Goal: Task Accomplishment & Management: Manage account settings

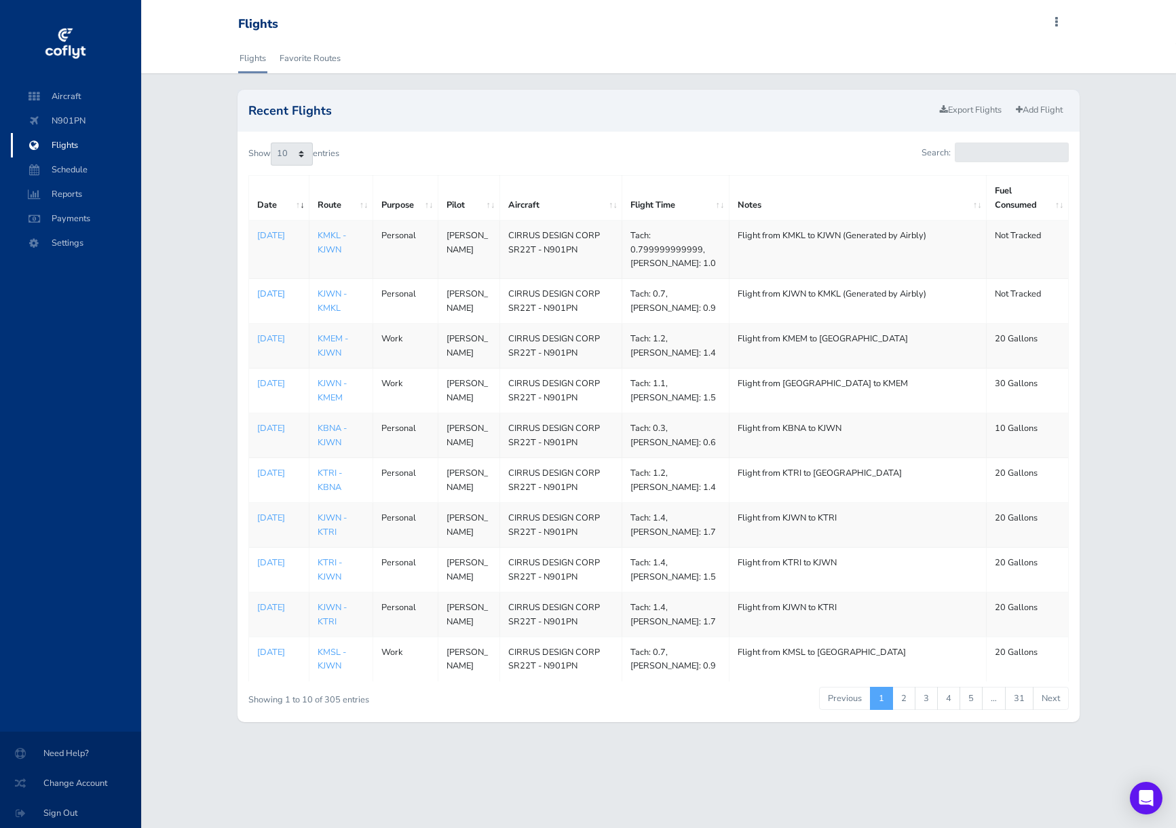
click at [277, 295] on p "[DATE]" at bounding box center [278, 294] width 43 height 14
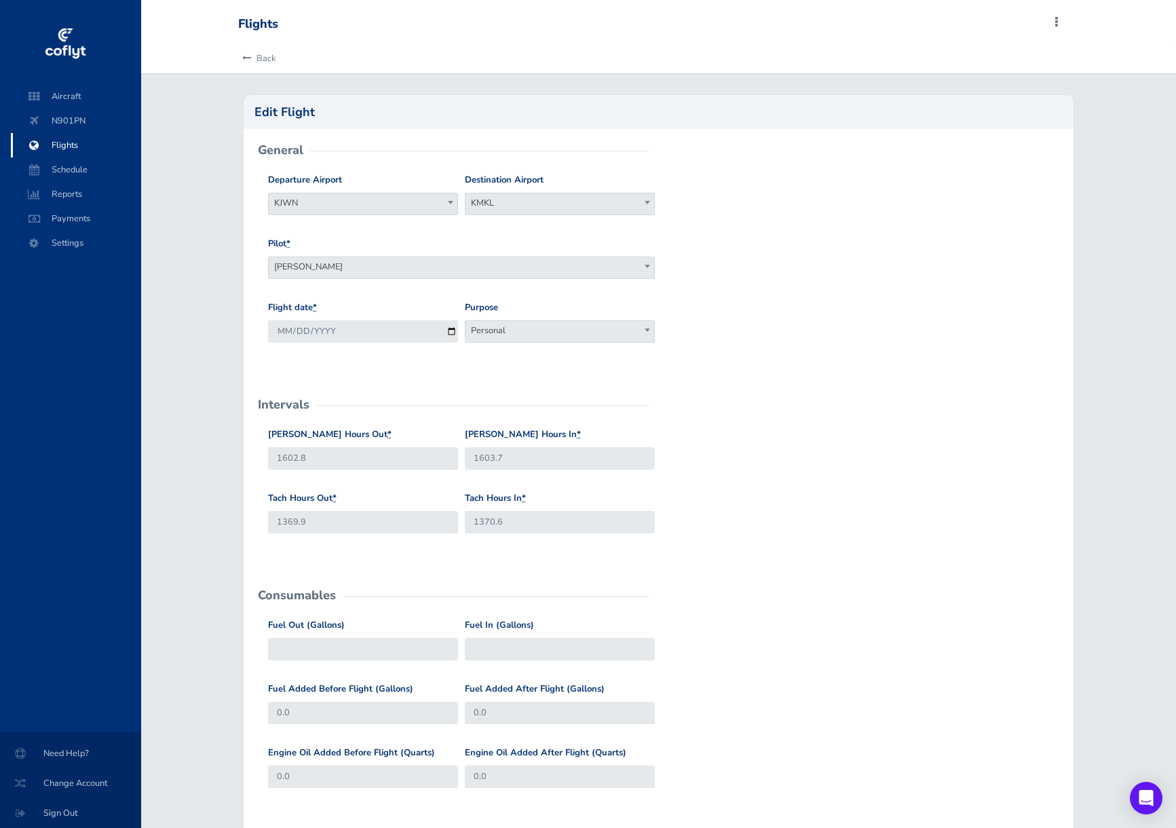
click at [321, 262] on span "[PERSON_NAME]" at bounding box center [461, 266] width 385 height 19
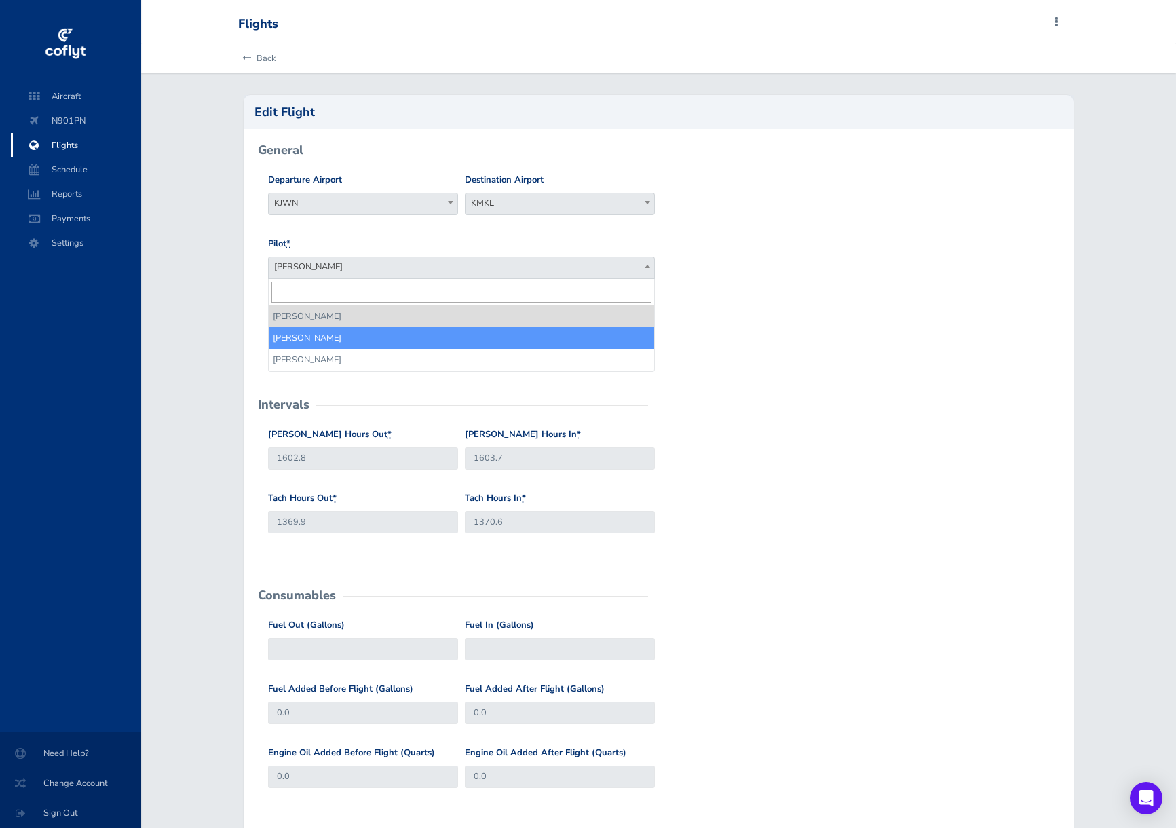
select select "18318"
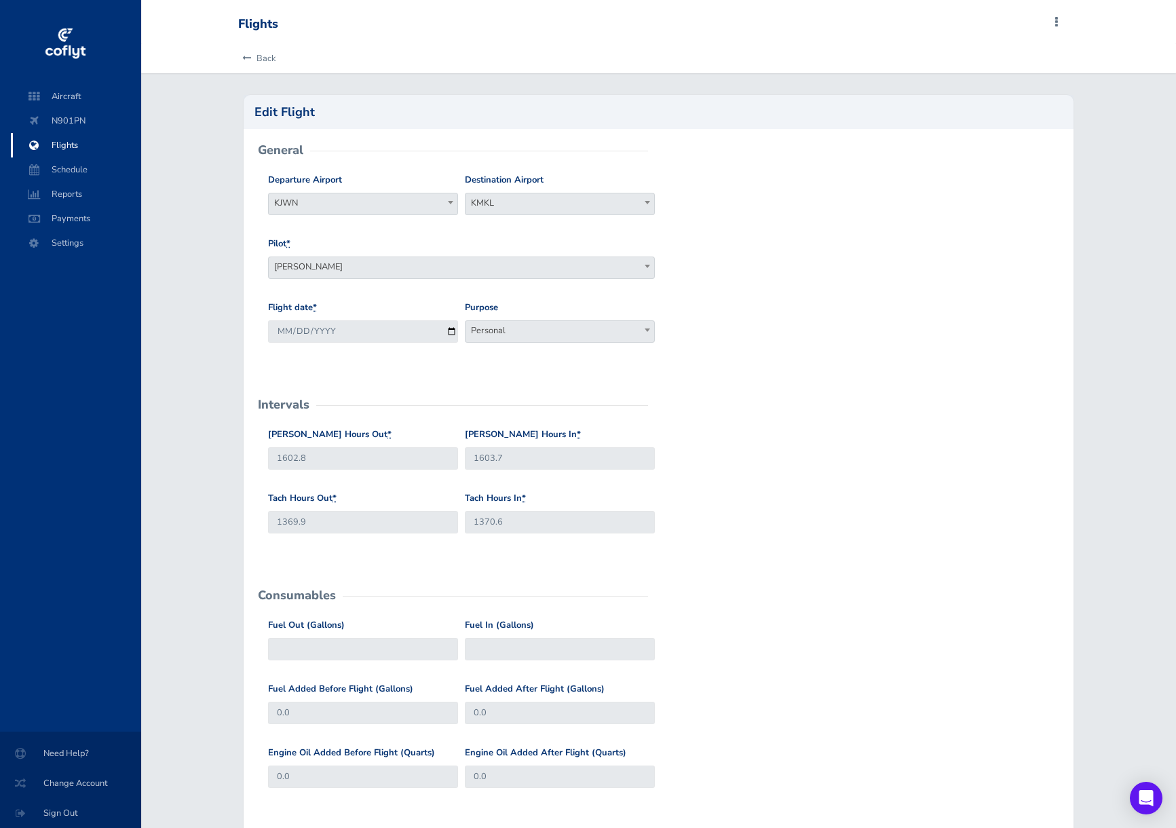
click at [491, 333] on span "Personal" at bounding box center [559, 330] width 189 height 19
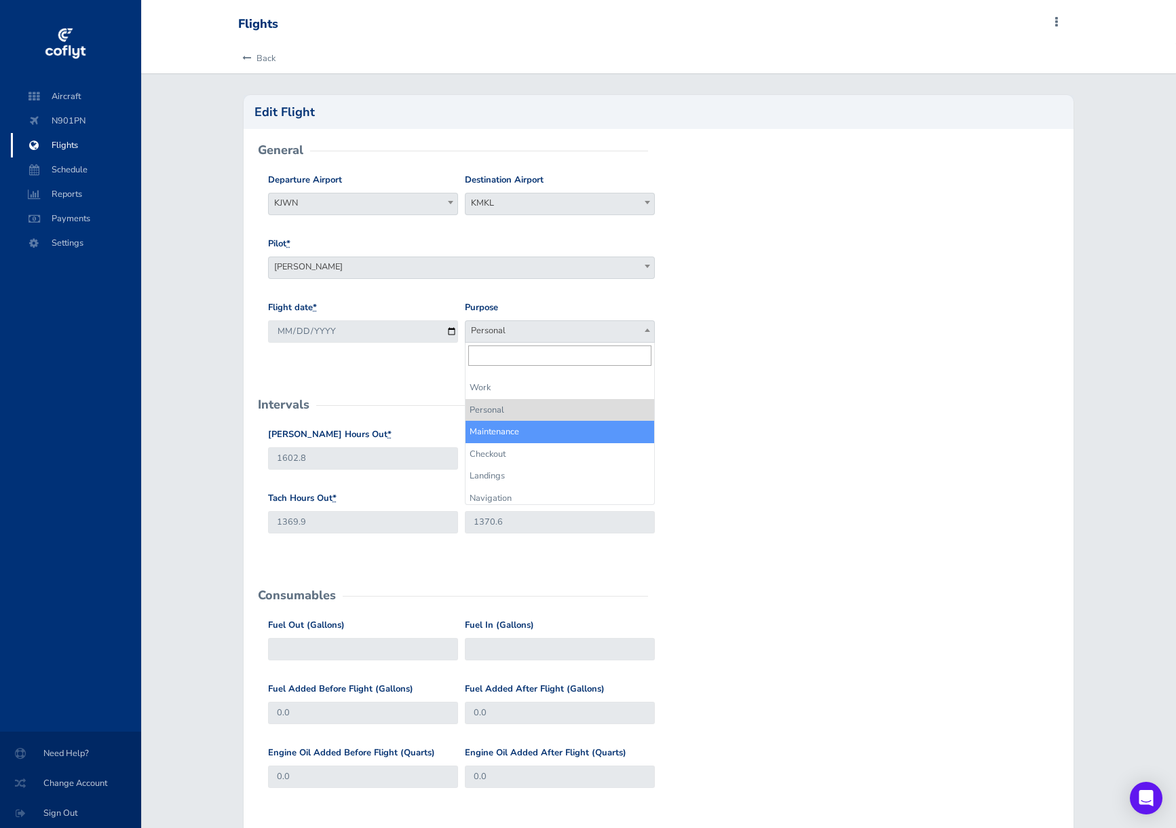
select select "Maintenance"
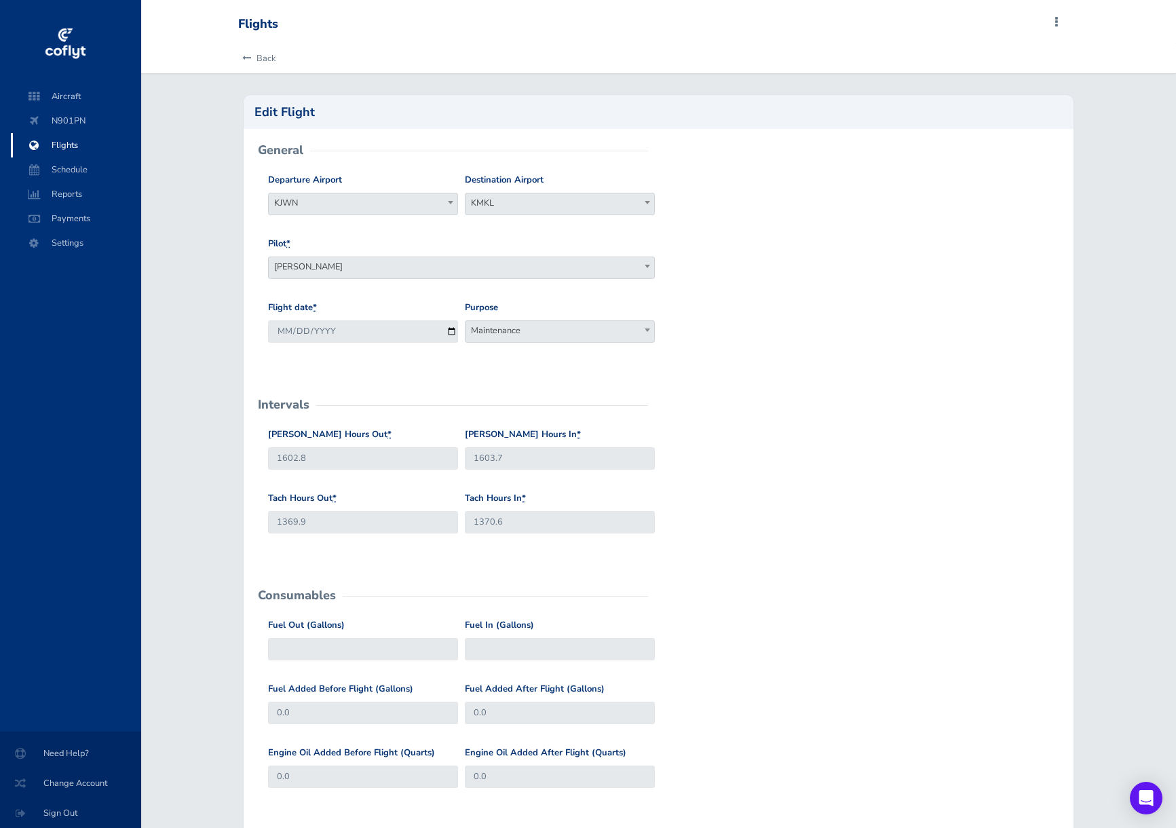
click at [704, 336] on div "Flight date * 2025-08-15 Purpose Work Personal Maintenance Checkout Landings Na…" at bounding box center [659, 333] width 788 height 64
click at [549, 460] on input "1603.7" at bounding box center [560, 458] width 190 height 22
click at [528, 520] on input "1370.6" at bounding box center [560, 522] width 190 height 22
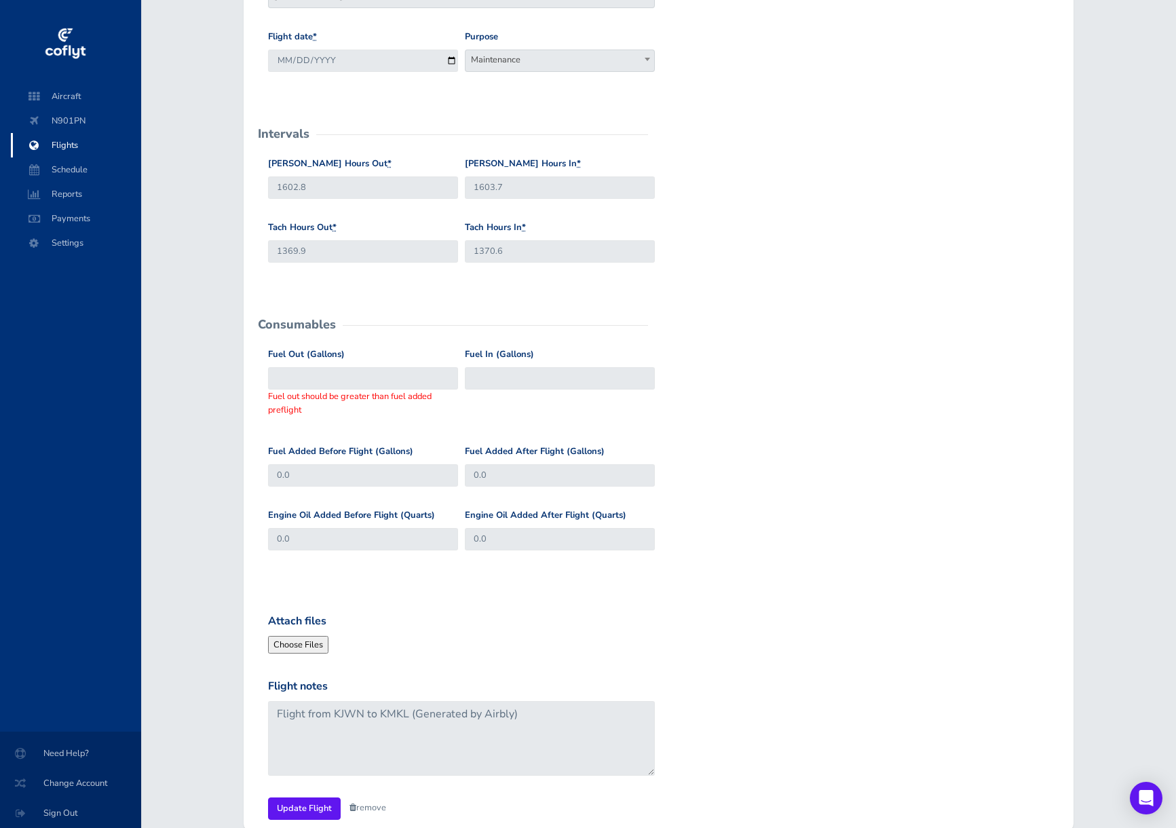
scroll to position [271, 0]
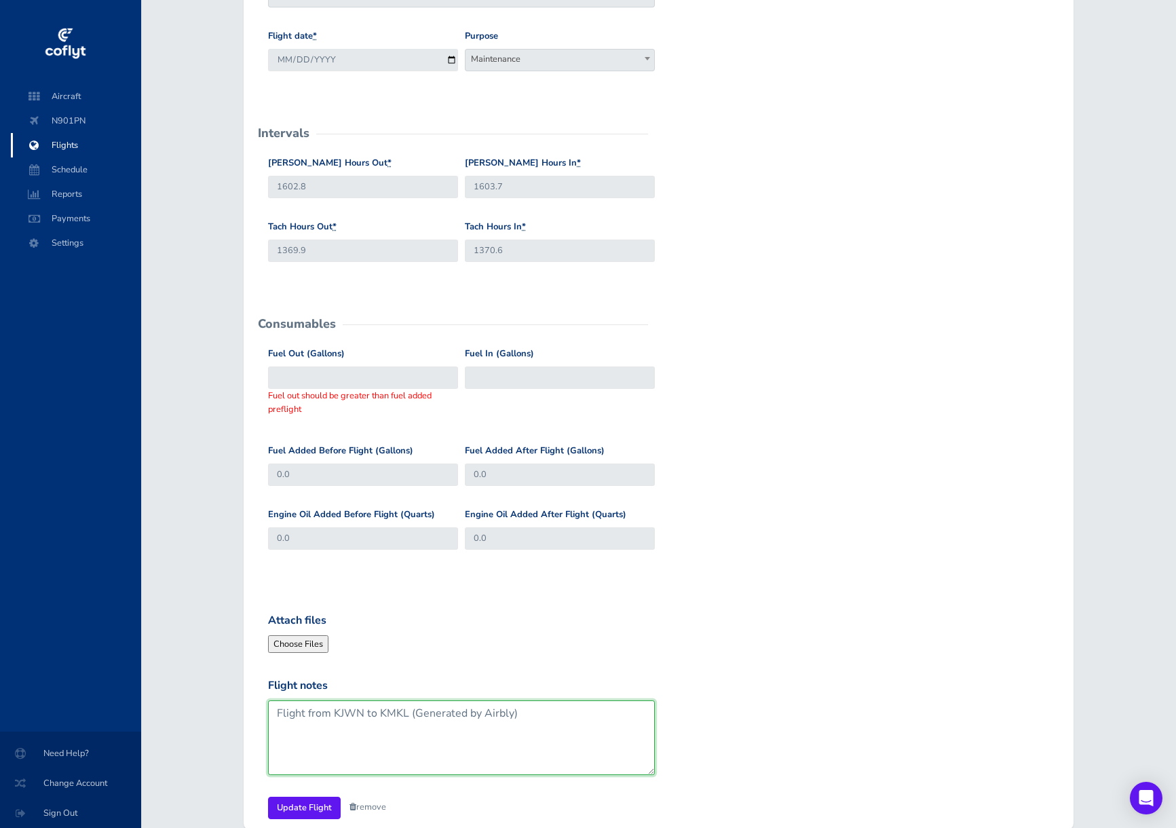
drag, startPoint x: 413, startPoint y: 714, endPoint x: 543, endPoint y: 710, distance: 130.3
click at [543, 710] on textarea "Flight from KJWN to KMKL (Generated by Airbly)" at bounding box center [461, 737] width 387 height 75
type textarea "Flight from KJWN to KMKL"
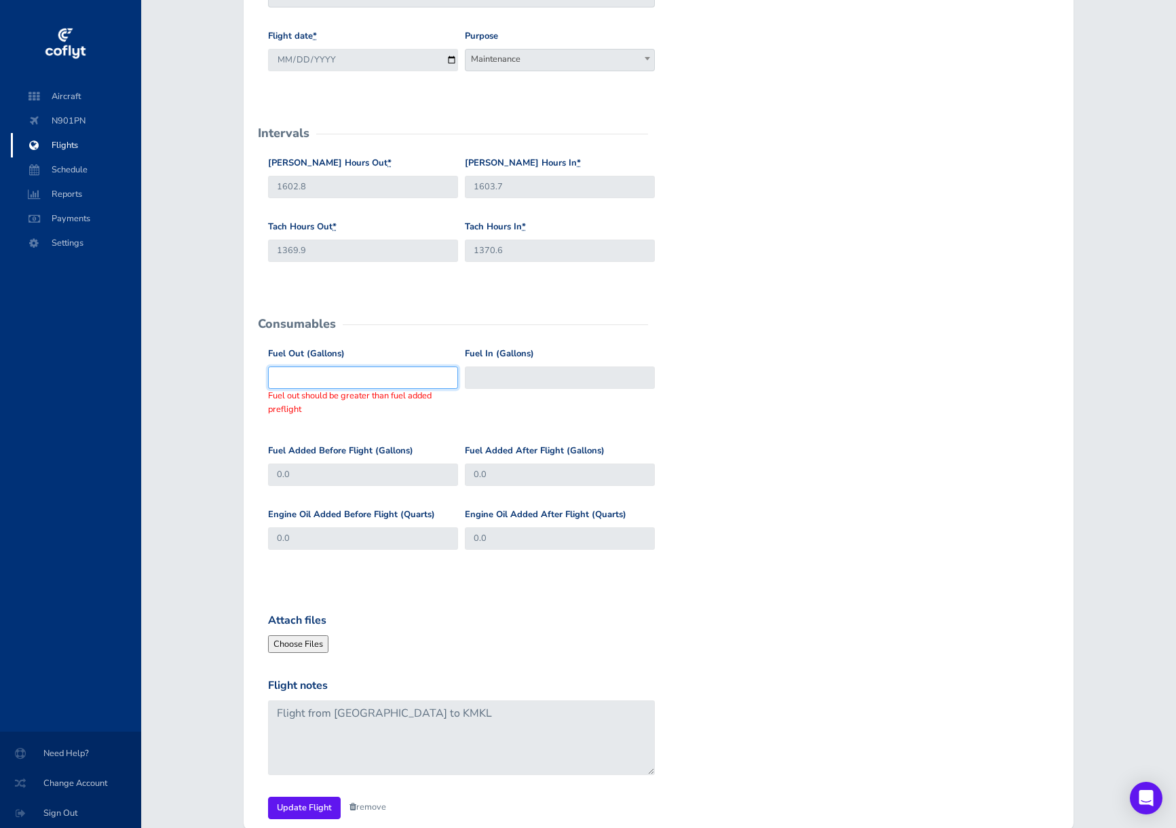
click at [332, 375] on input "Fuel Out (Gallons)" at bounding box center [363, 377] width 190 height 22
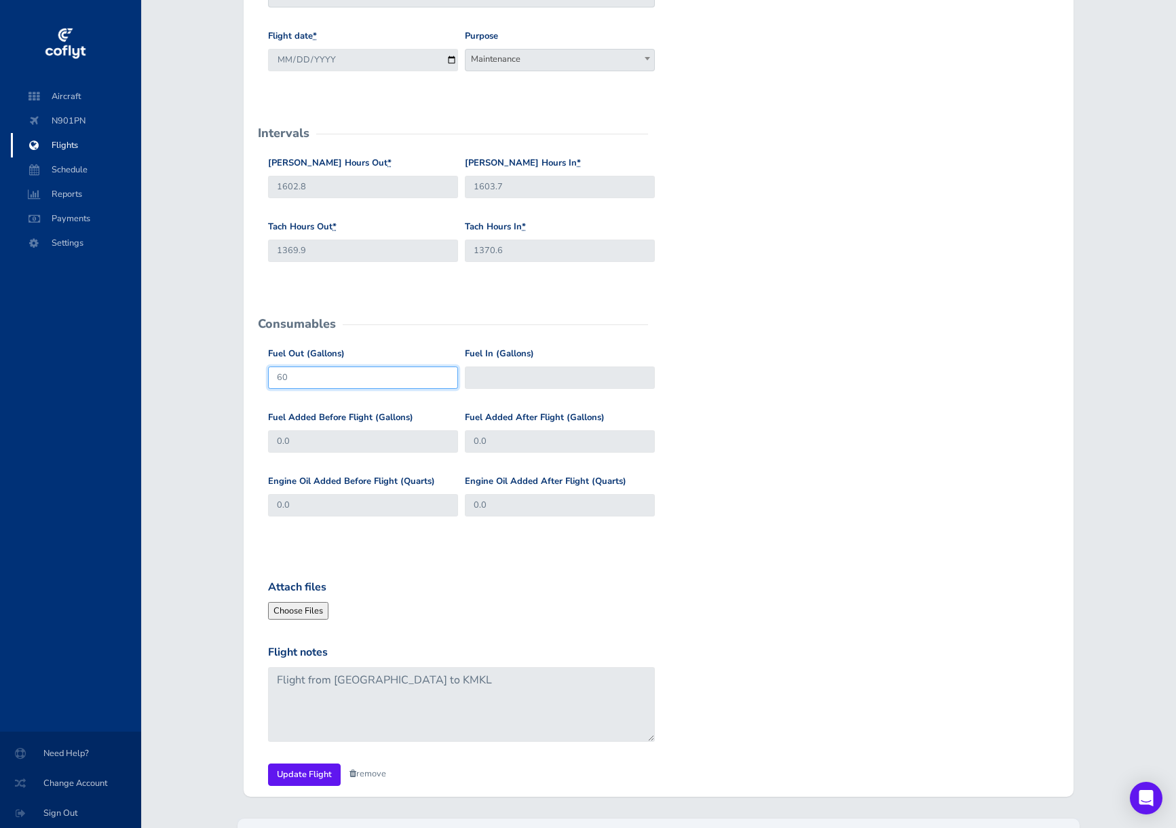
type input "60"
type input "40"
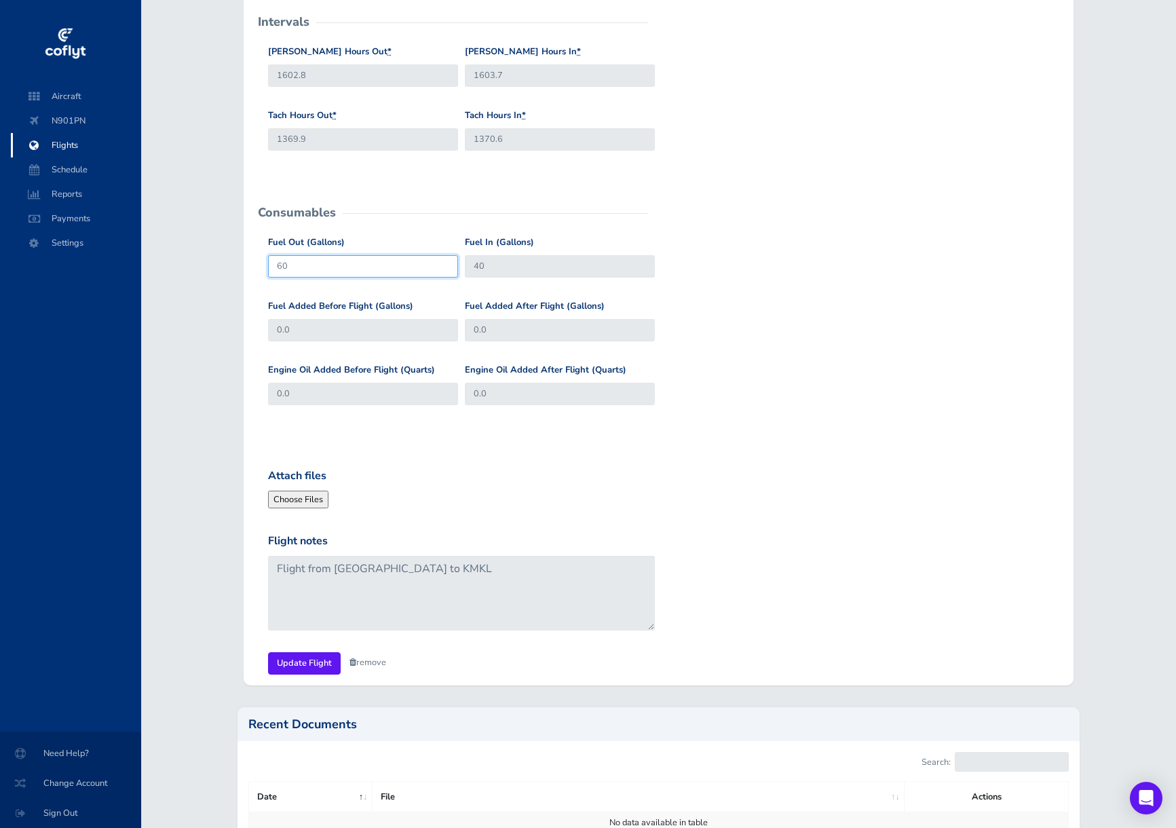
scroll to position [475, 0]
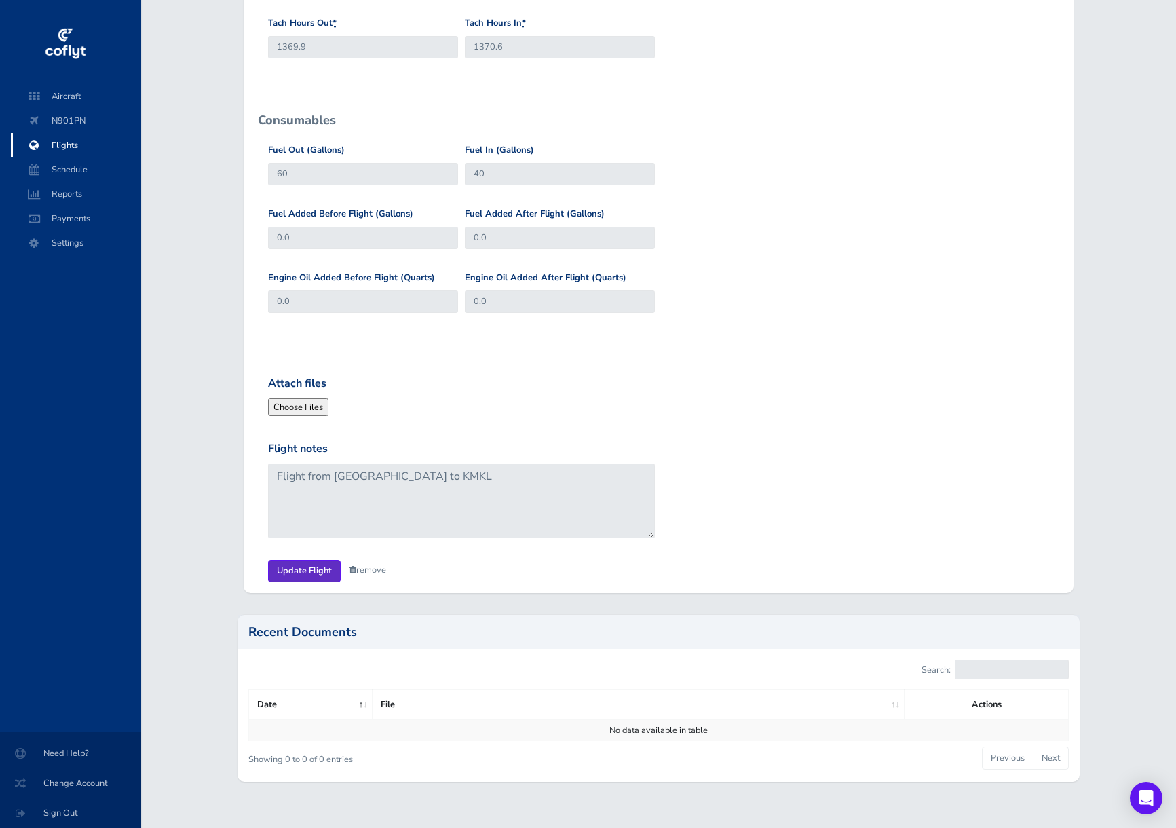
click at [303, 571] on input "Update Flight" at bounding box center [304, 571] width 73 height 22
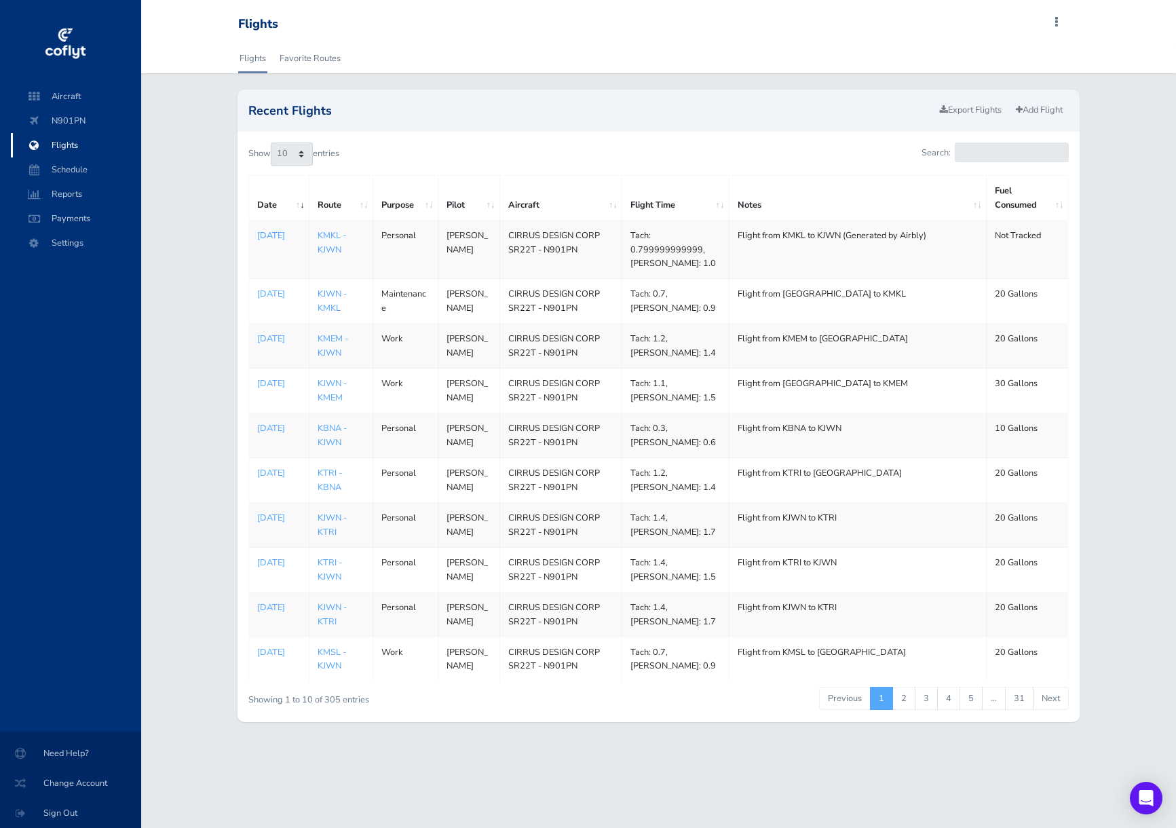
click at [277, 237] on p "[DATE]" at bounding box center [278, 236] width 43 height 14
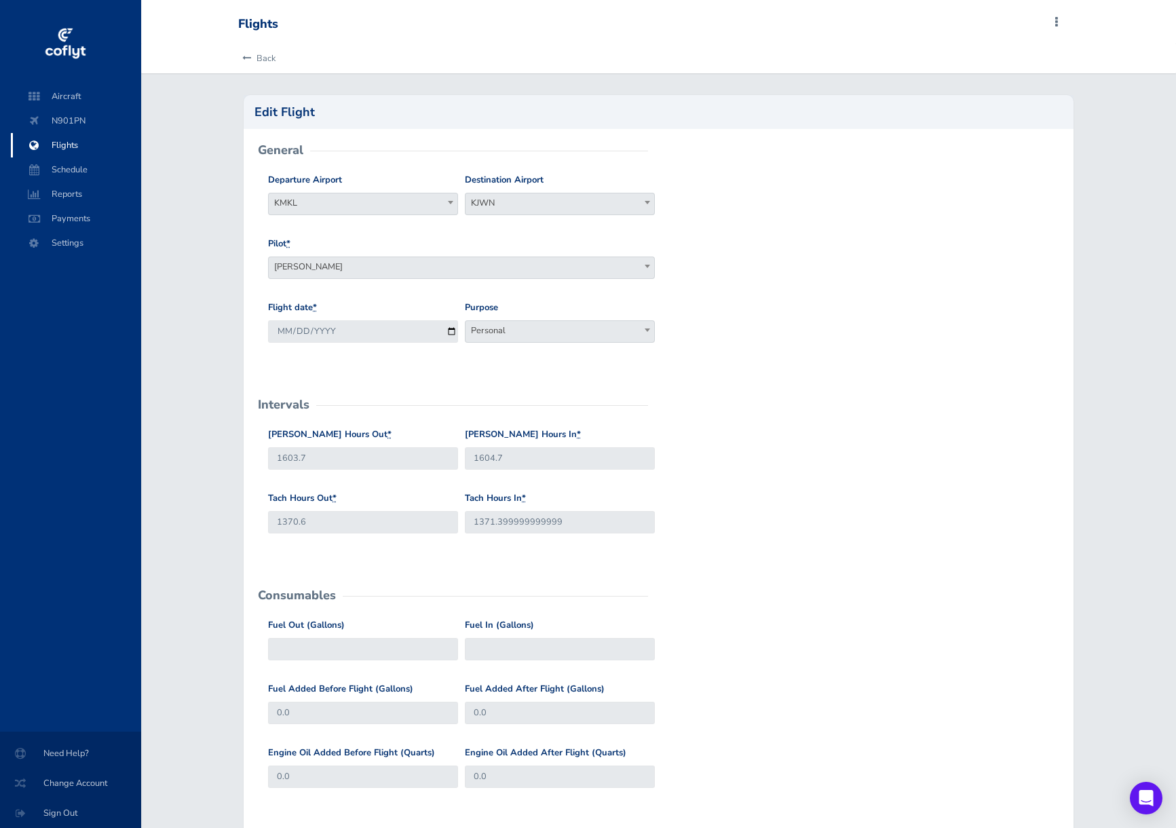
click at [531, 325] on span "Personal" at bounding box center [559, 330] width 189 height 19
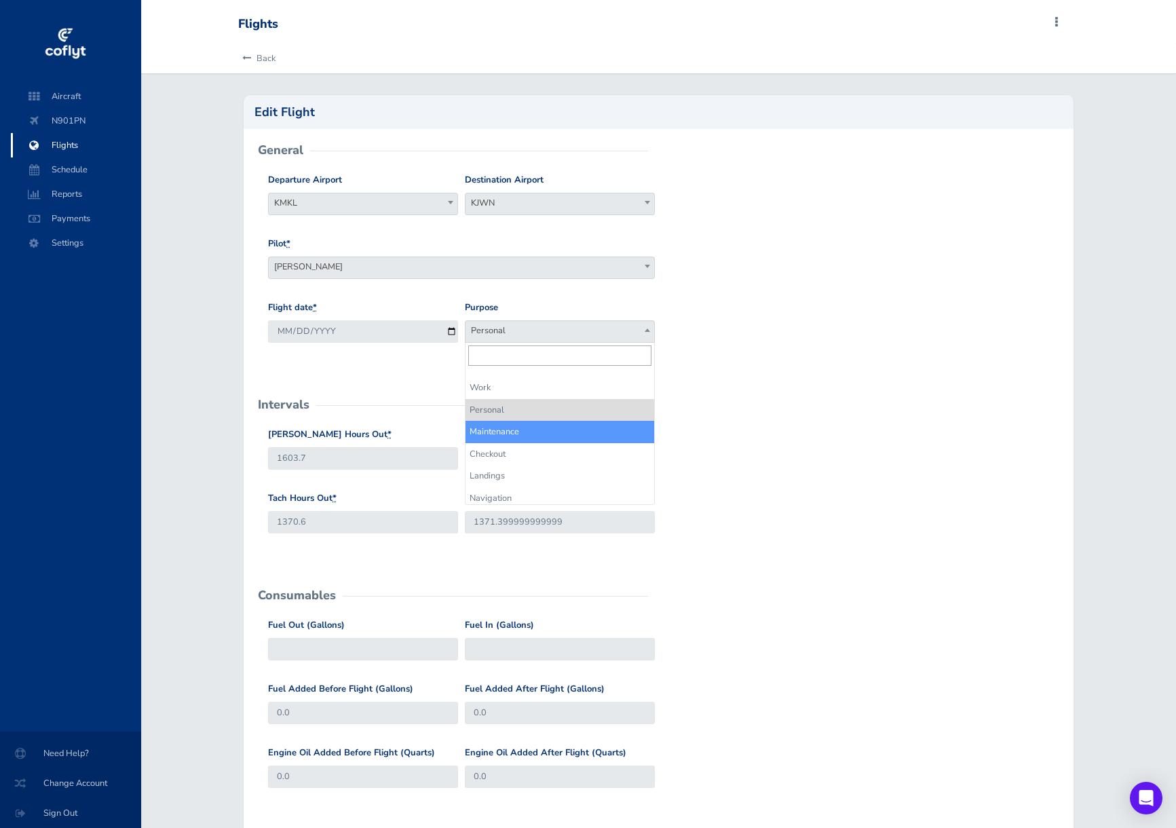
select select "Maintenance"
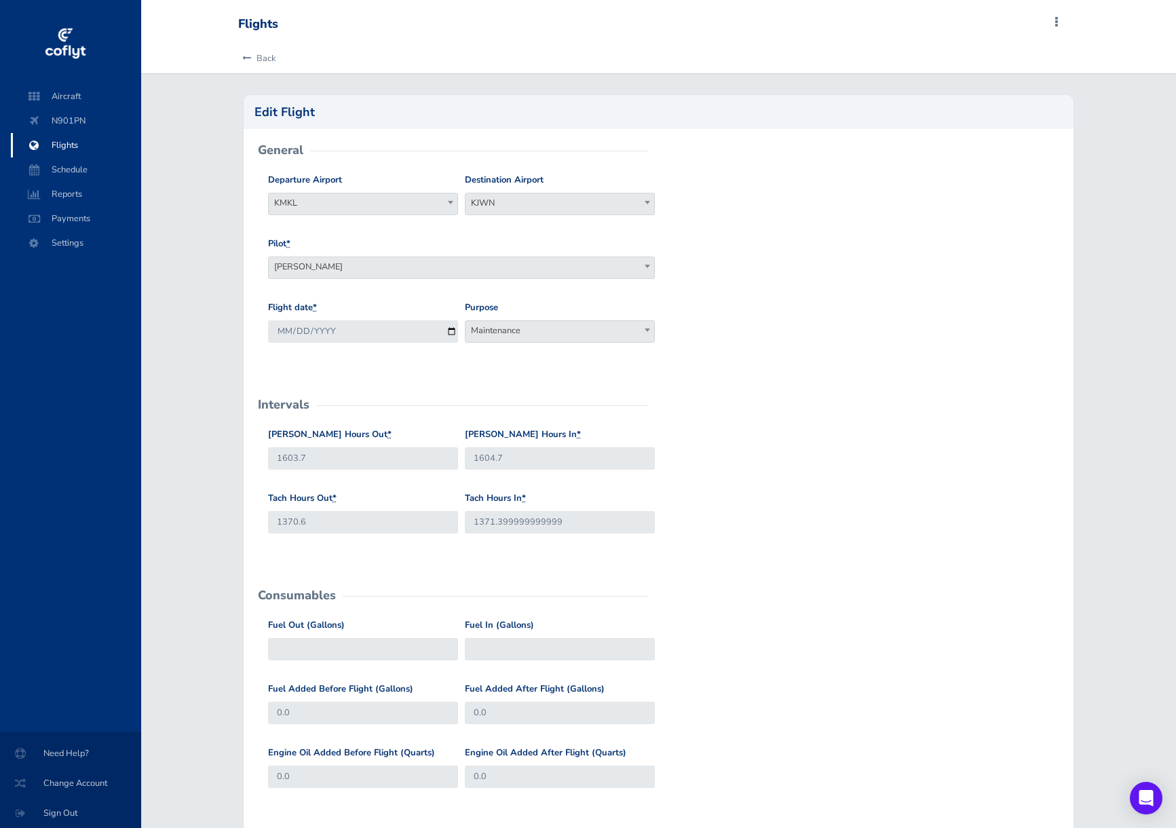
click at [403, 261] on span "[PERSON_NAME]" at bounding box center [461, 266] width 385 height 19
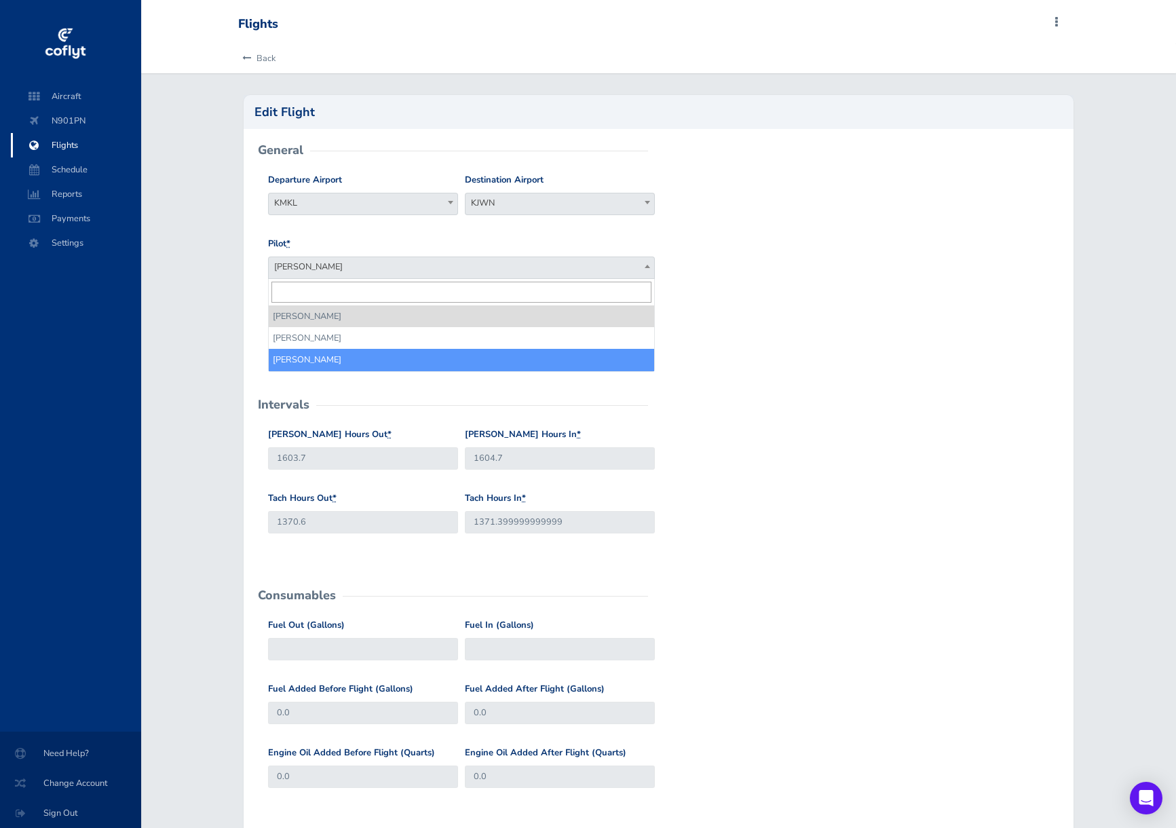
select select "18318"
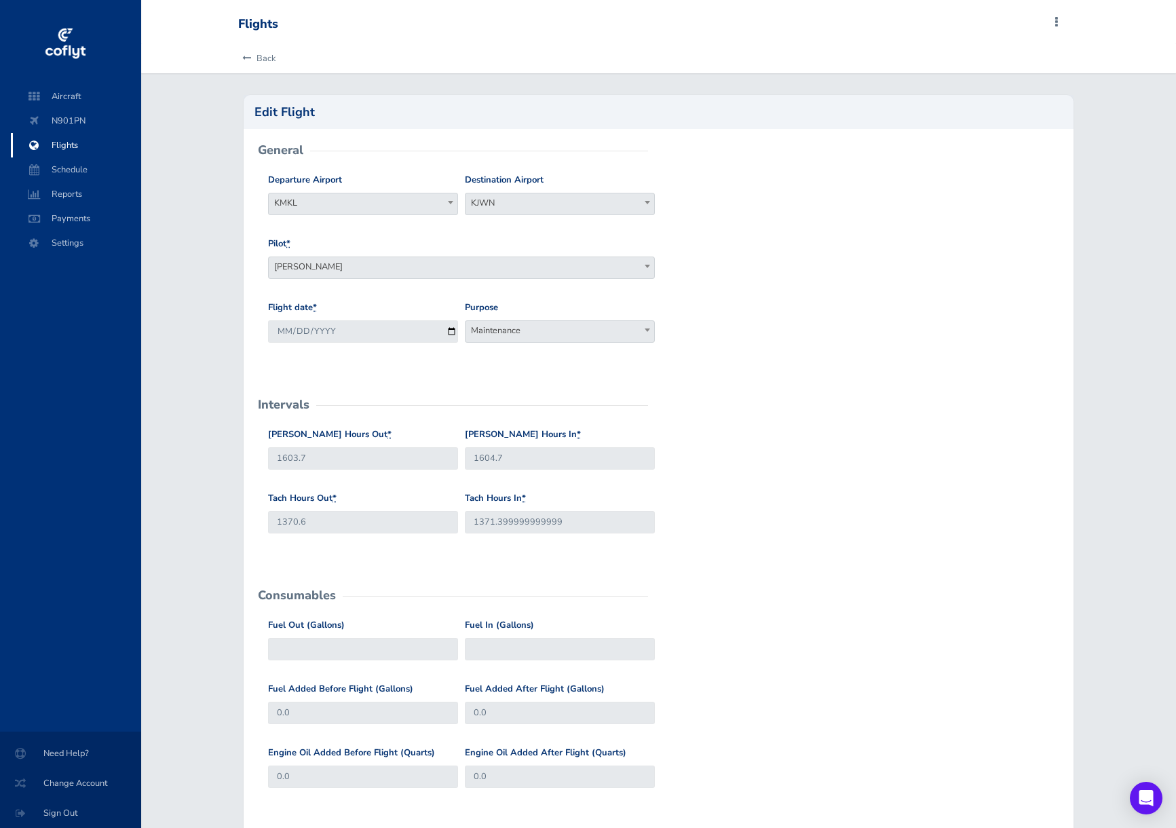
click at [812, 356] on div "Flight date * 2025-08-15 Purpose Work Personal Maintenance Checkout Landings Na…" at bounding box center [659, 333] width 788 height 64
click at [509, 461] on input "1604.7" at bounding box center [560, 458] width 190 height 22
type input "1604.8"
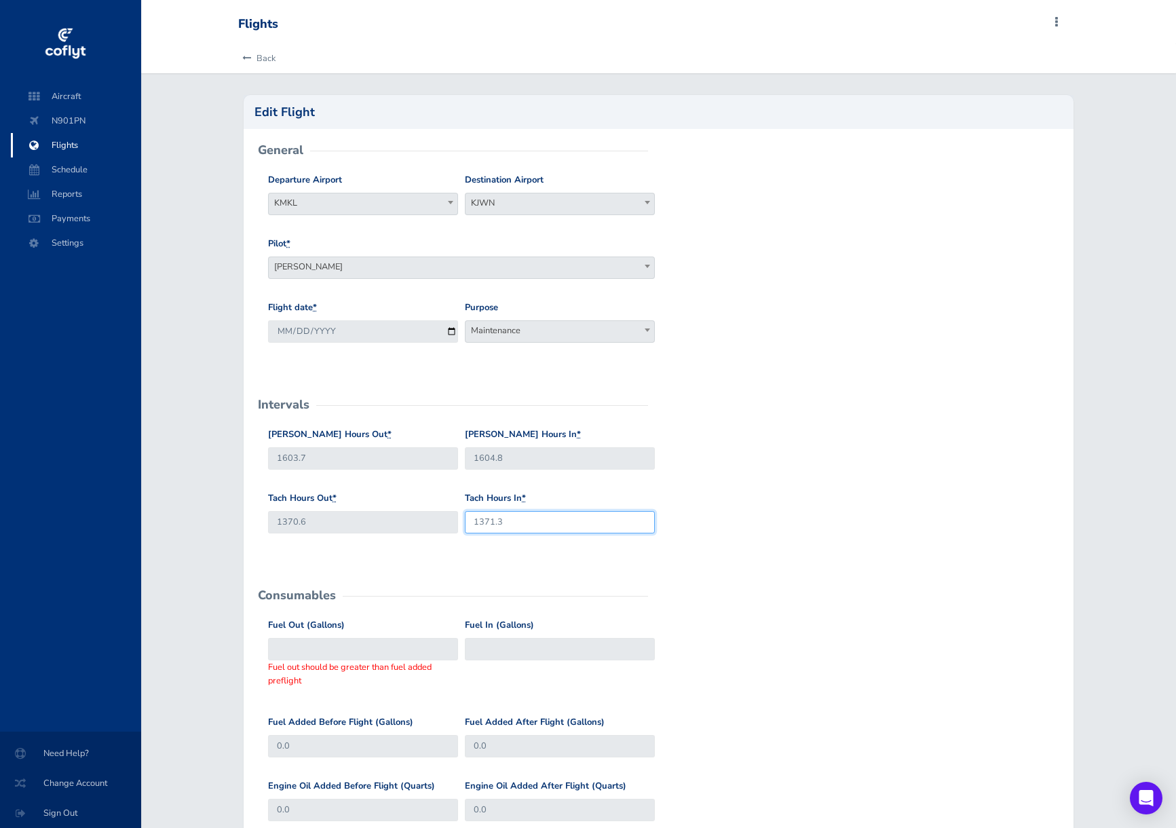
type input "1371.3"
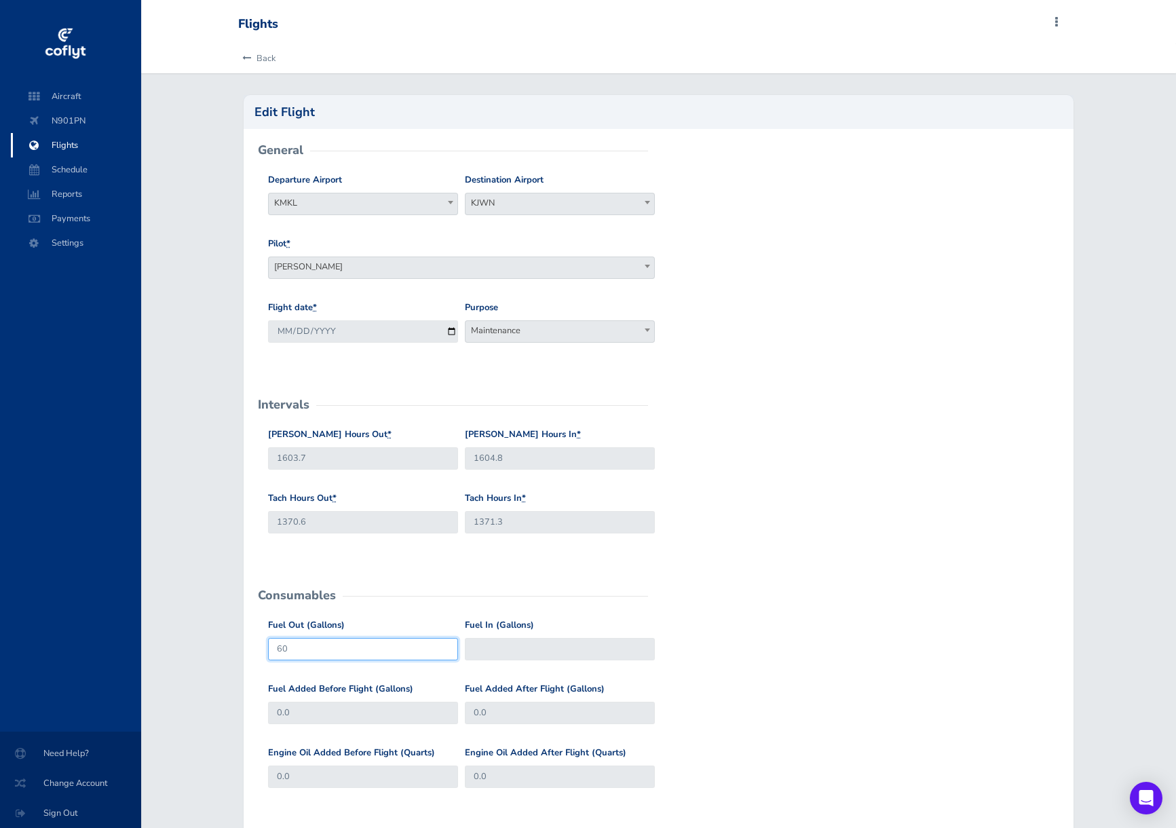
type input "60"
type input "40"
type input "0"
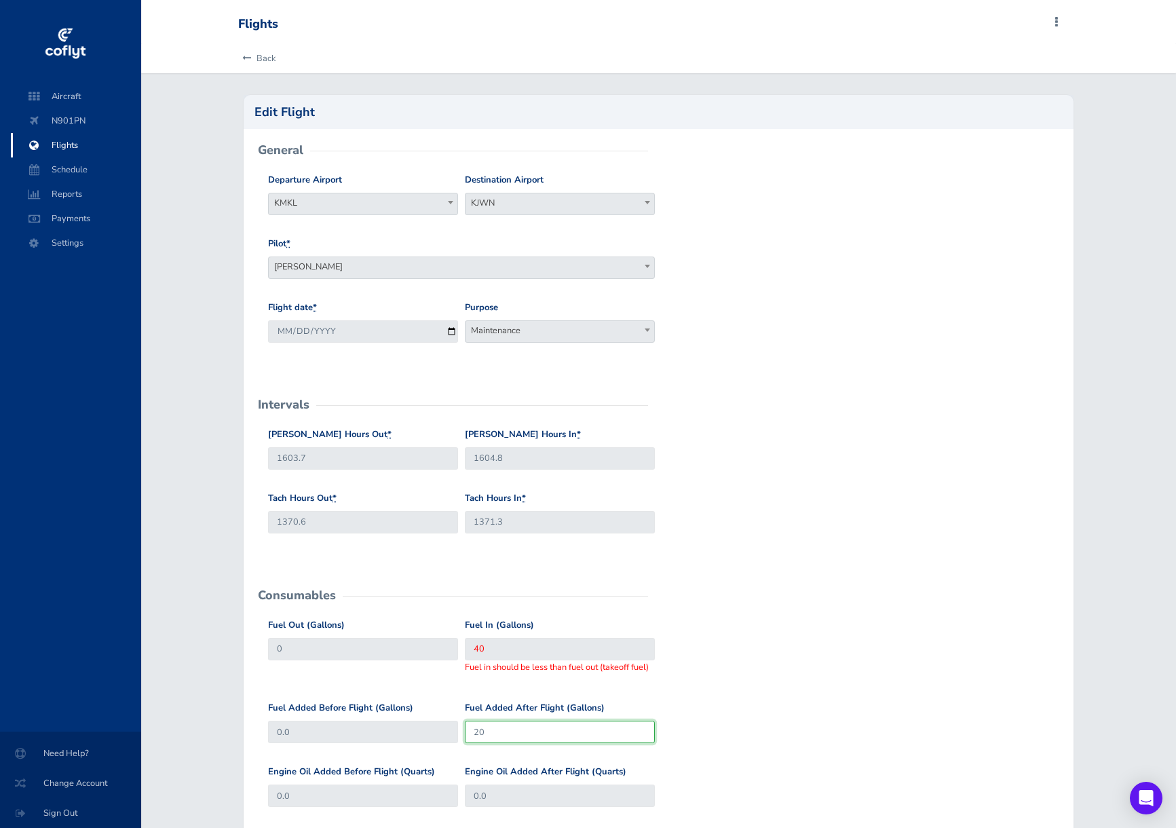
type input "20"
type input "60"
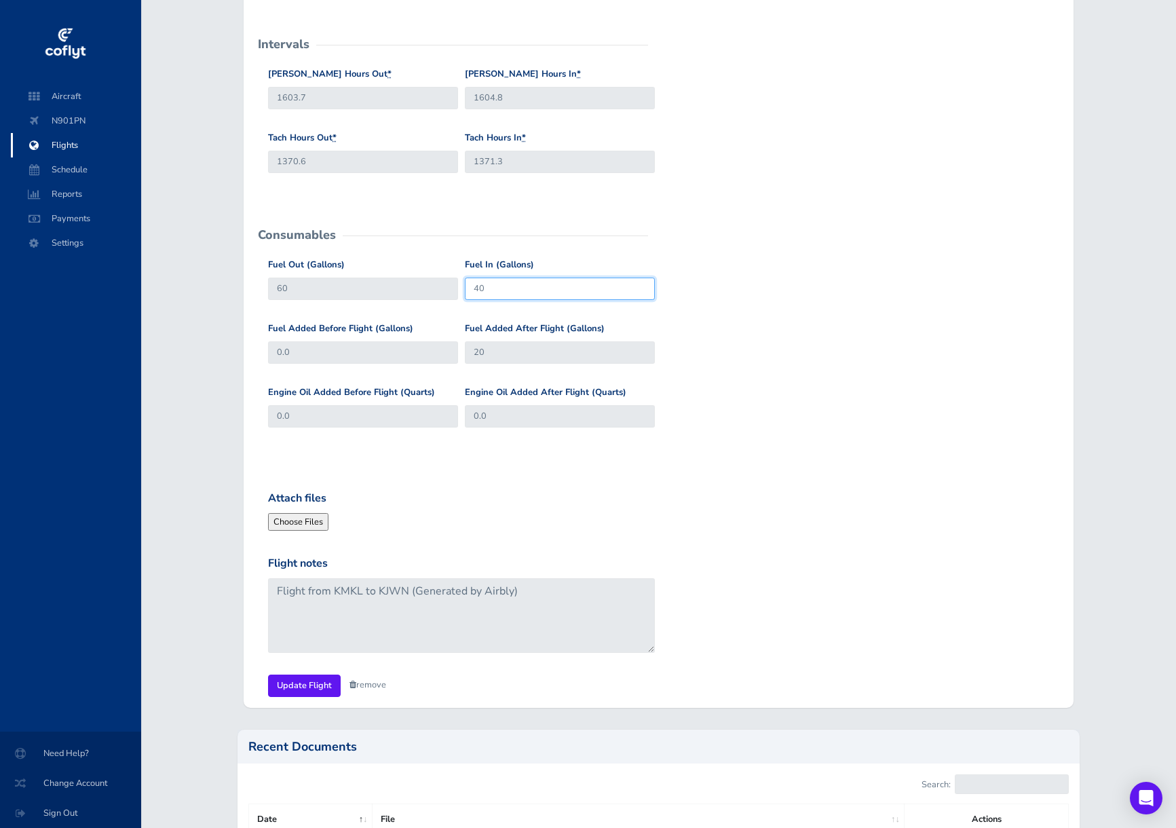
scroll to position [407, 0]
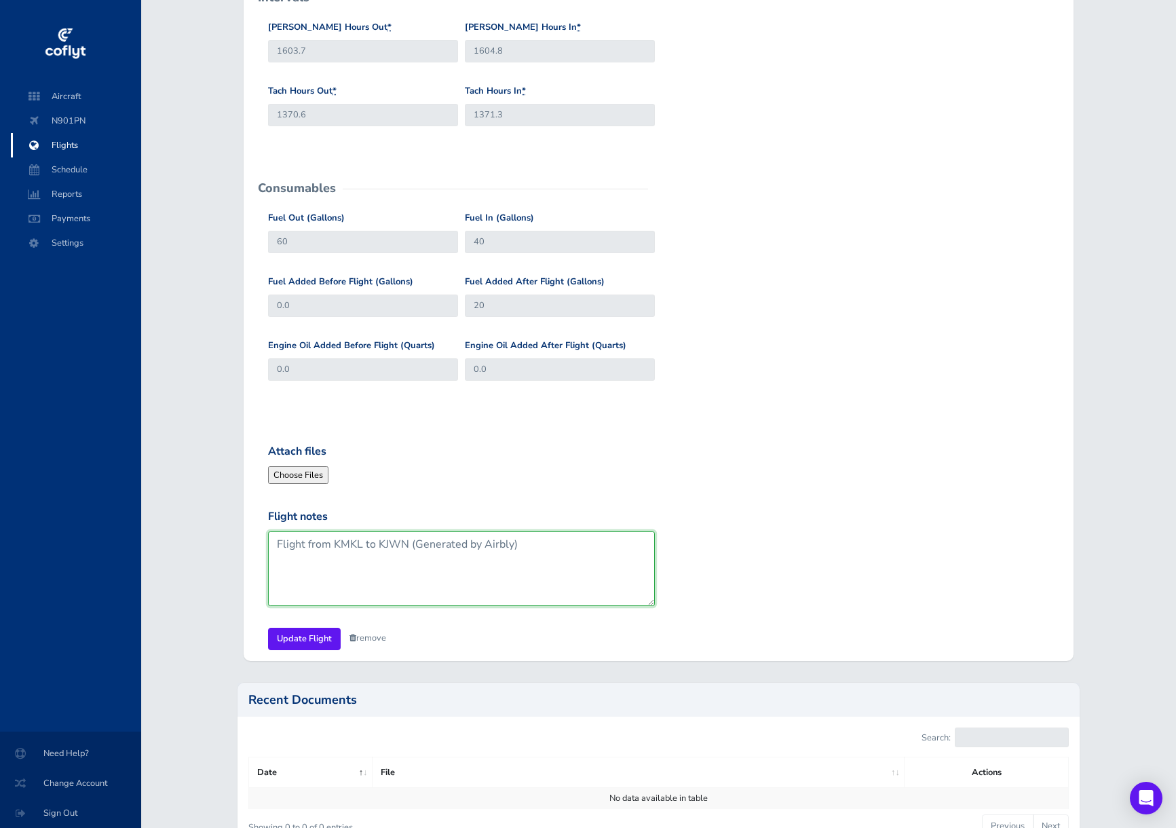
drag, startPoint x: 408, startPoint y: 544, endPoint x: 596, endPoint y: 538, distance: 187.4
click at [596, 538] on textarea "Flight from KMKL to KJWN (Generated by Airbly)" at bounding box center [461, 568] width 387 height 75
type textarea "Flight from KMKL to KJWN"
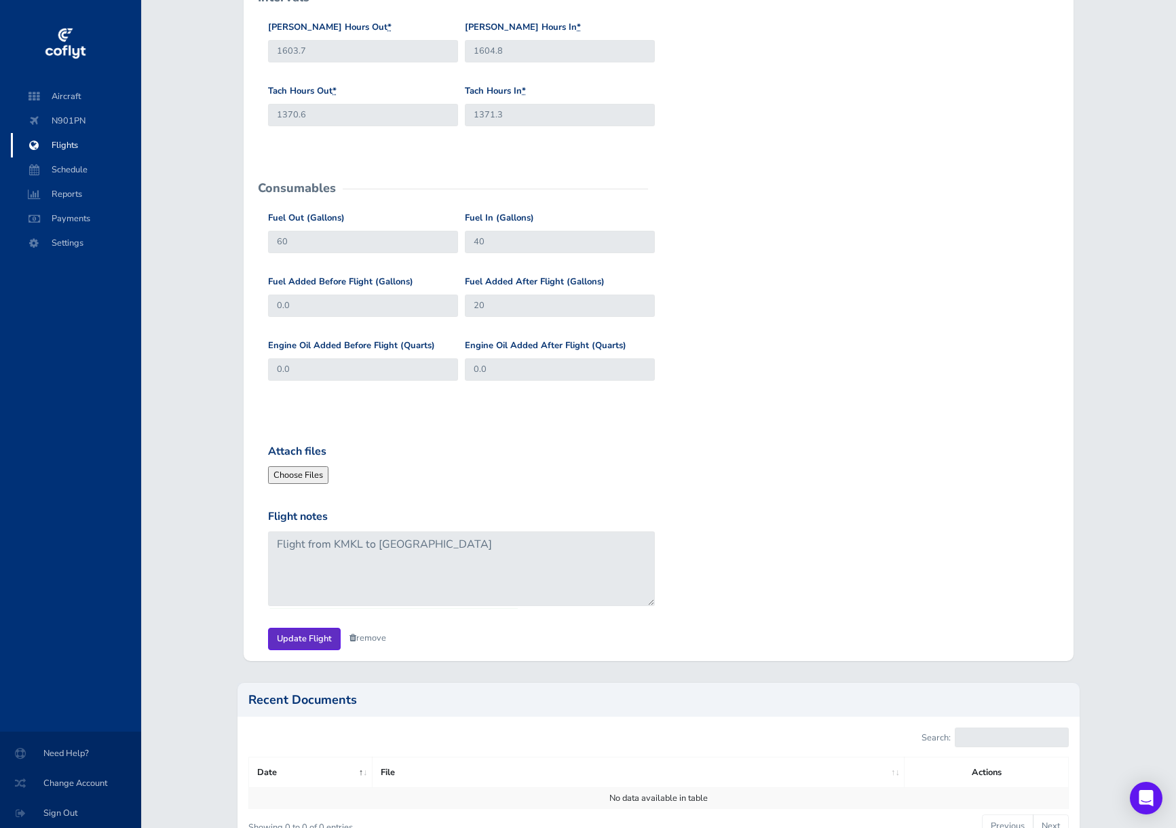
click at [305, 636] on input "Update Flight" at bounding box center [304, 639] width 73 height 22
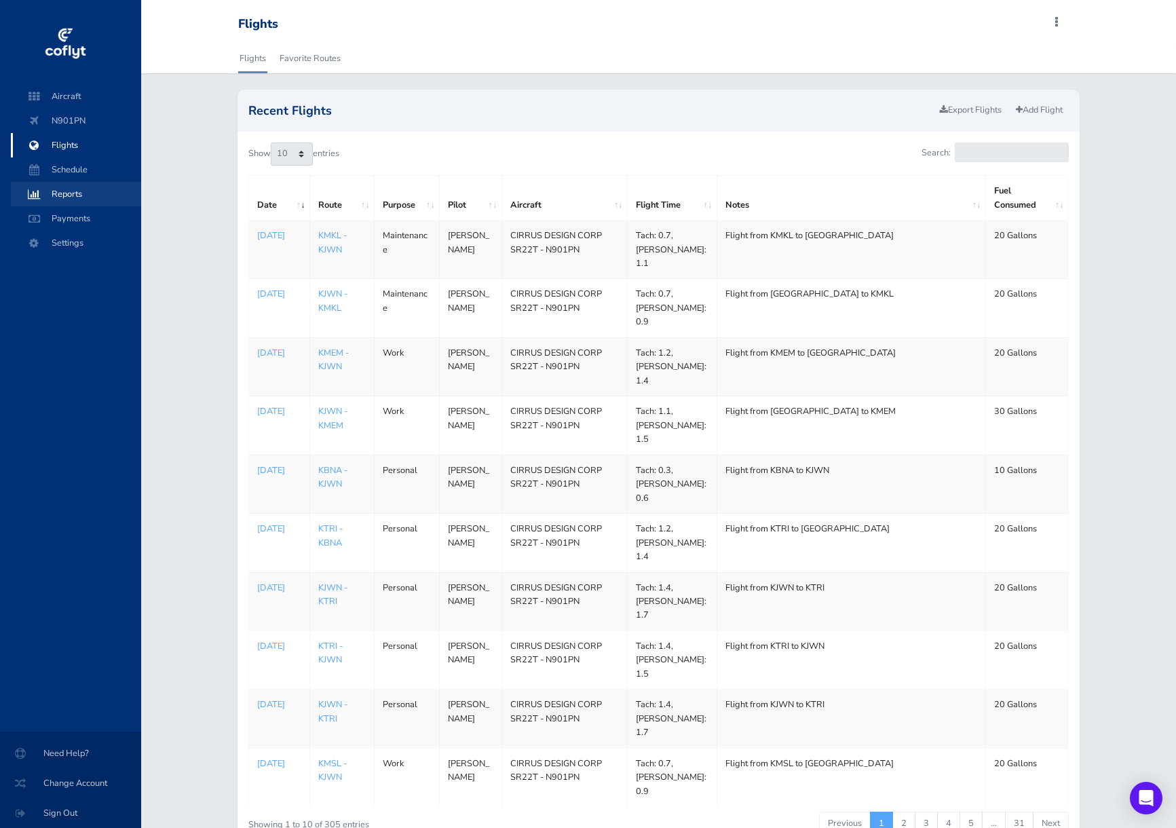
click at [64, 187] on span "Reports" at bounding box center [75, 194] width 103 height 24
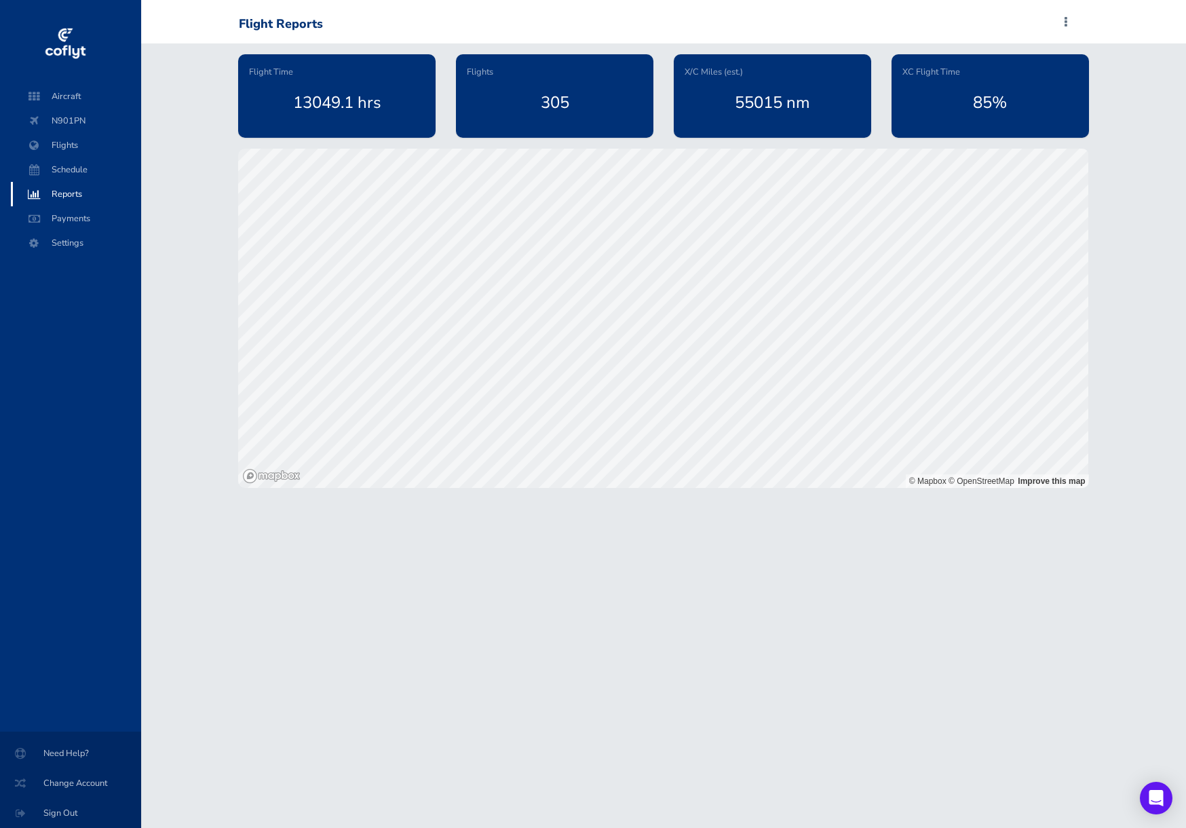
click at [68, 191] on span "Reports" at bounding box center [75, 194] width 103 height 24
click at [66, 145] on span "Flights" at bounding box center [75, 145] width 103 height 24
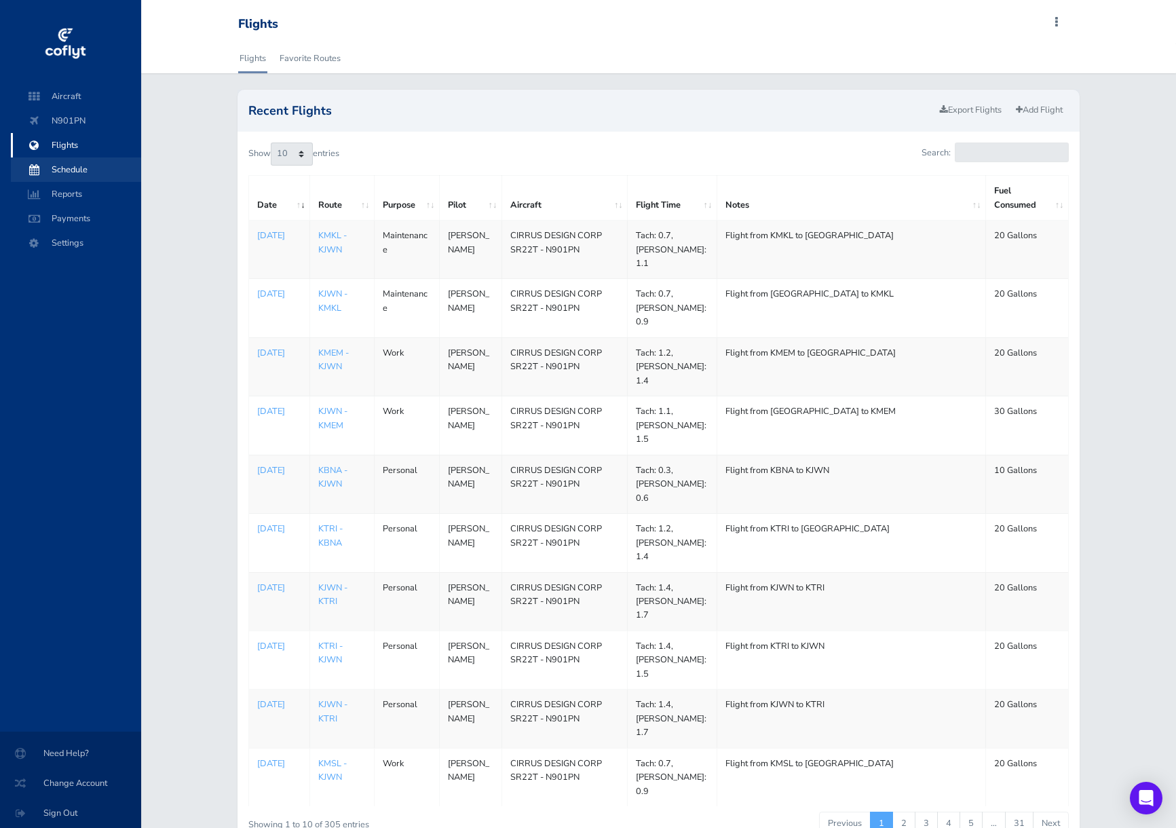
click at [74, 164] on span "Schedule" at bounding box center [75, 169] width 103 height 24
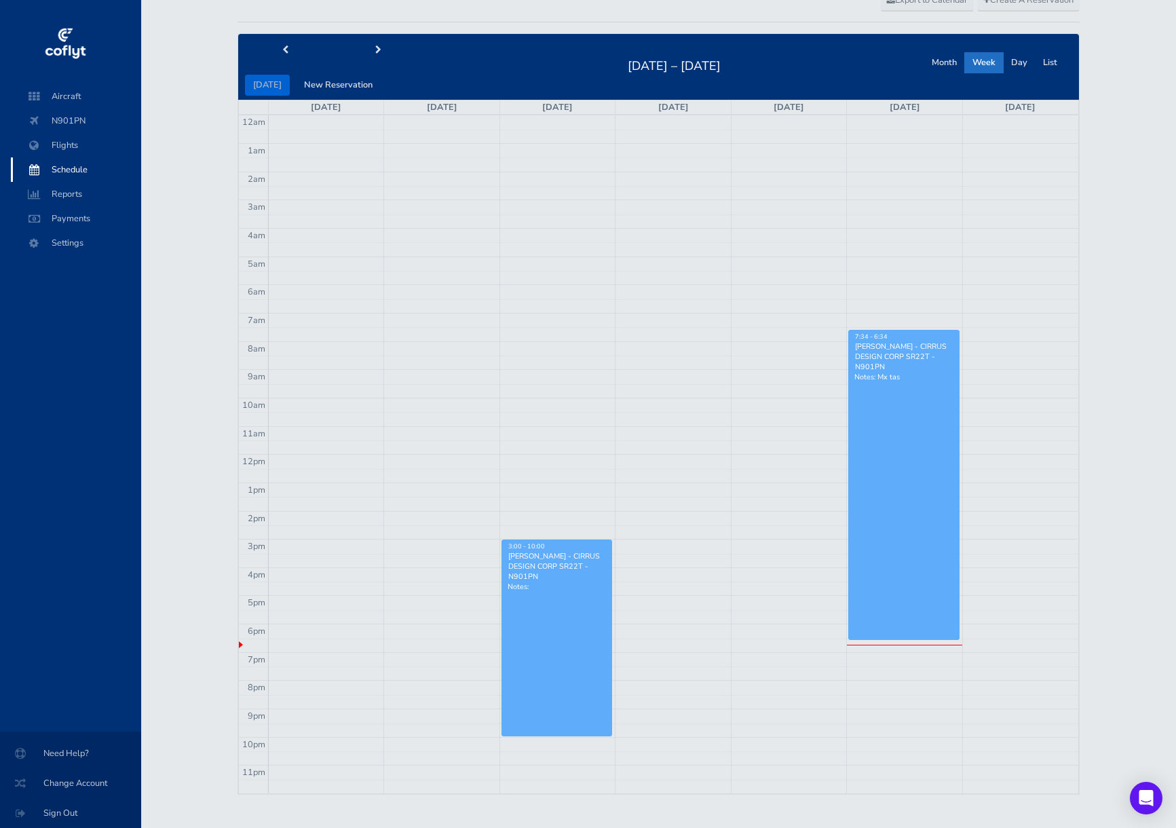
scroll to position [81, 0]
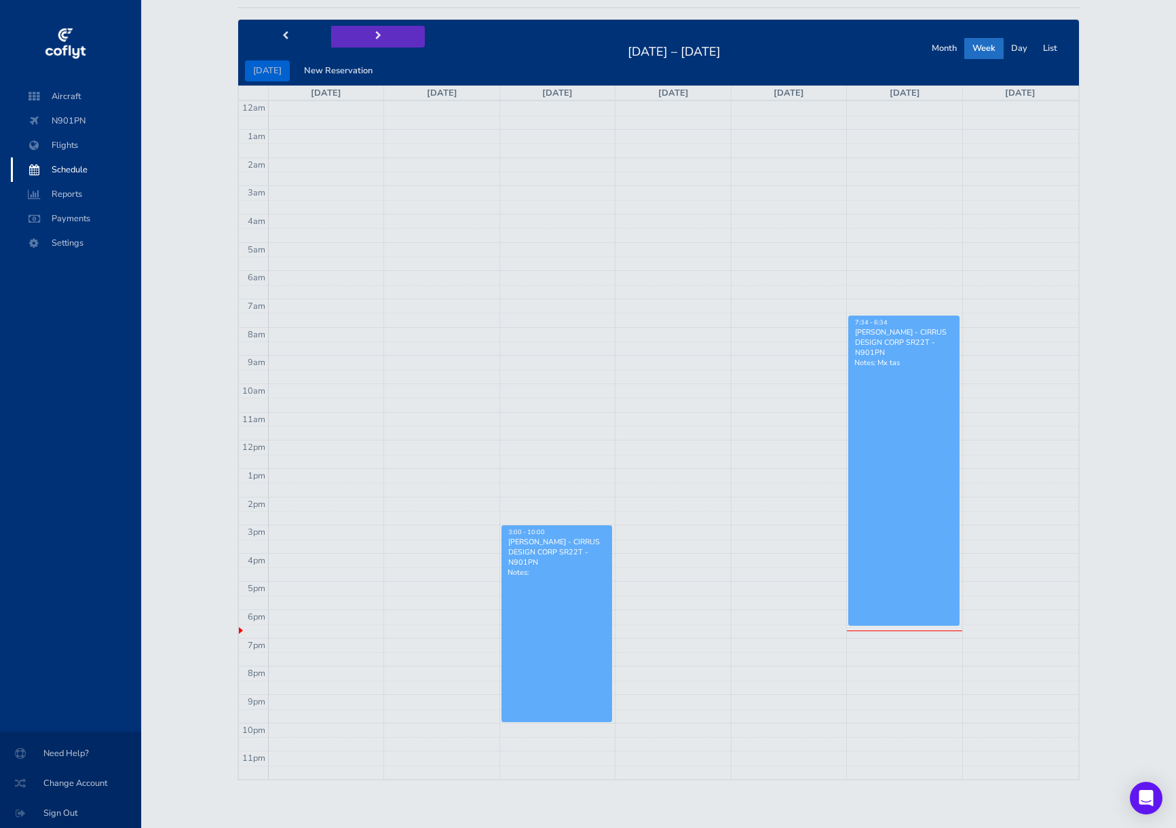
click at [370, 41] on button "next" at bounding box center [378, 36] width 94 height 21
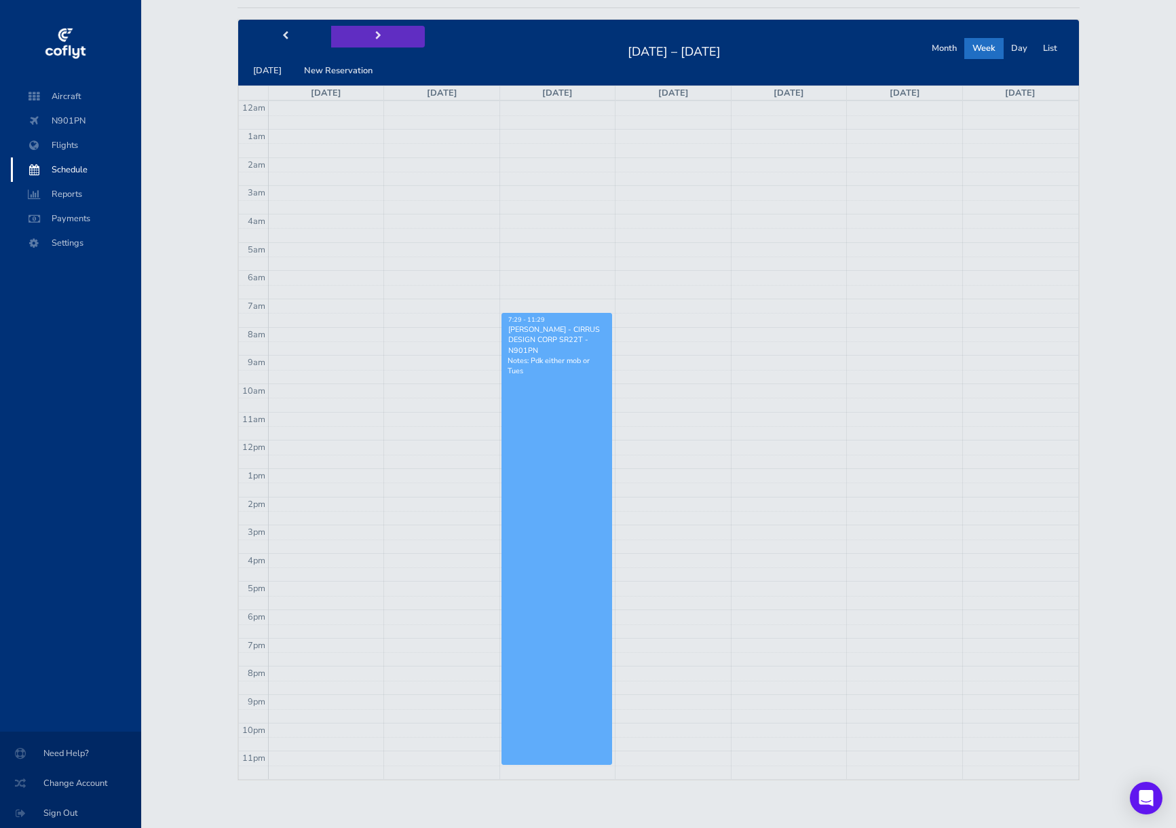
click at [370, 41] on button "next" at bounding box center [378, 36] width 94 height 21
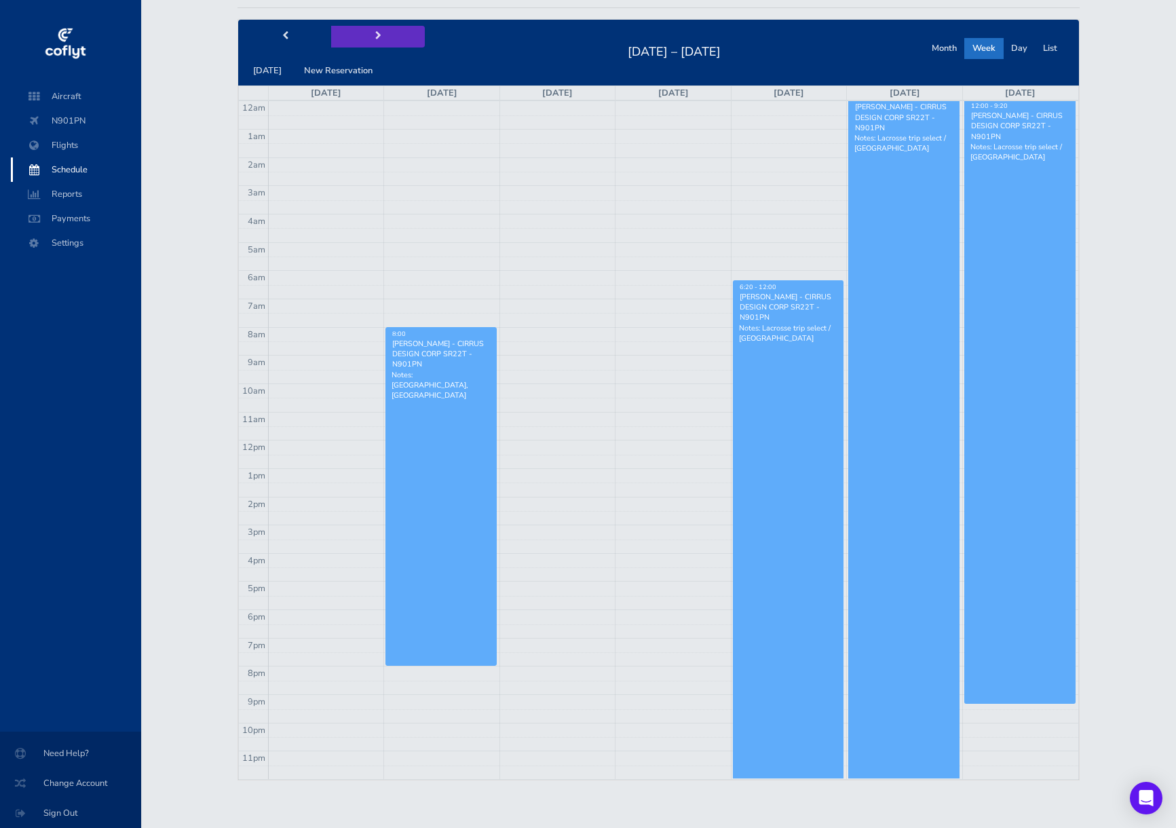
click at [370, 41] on button "next" at bounding box center [378, 36] width 94 height 21
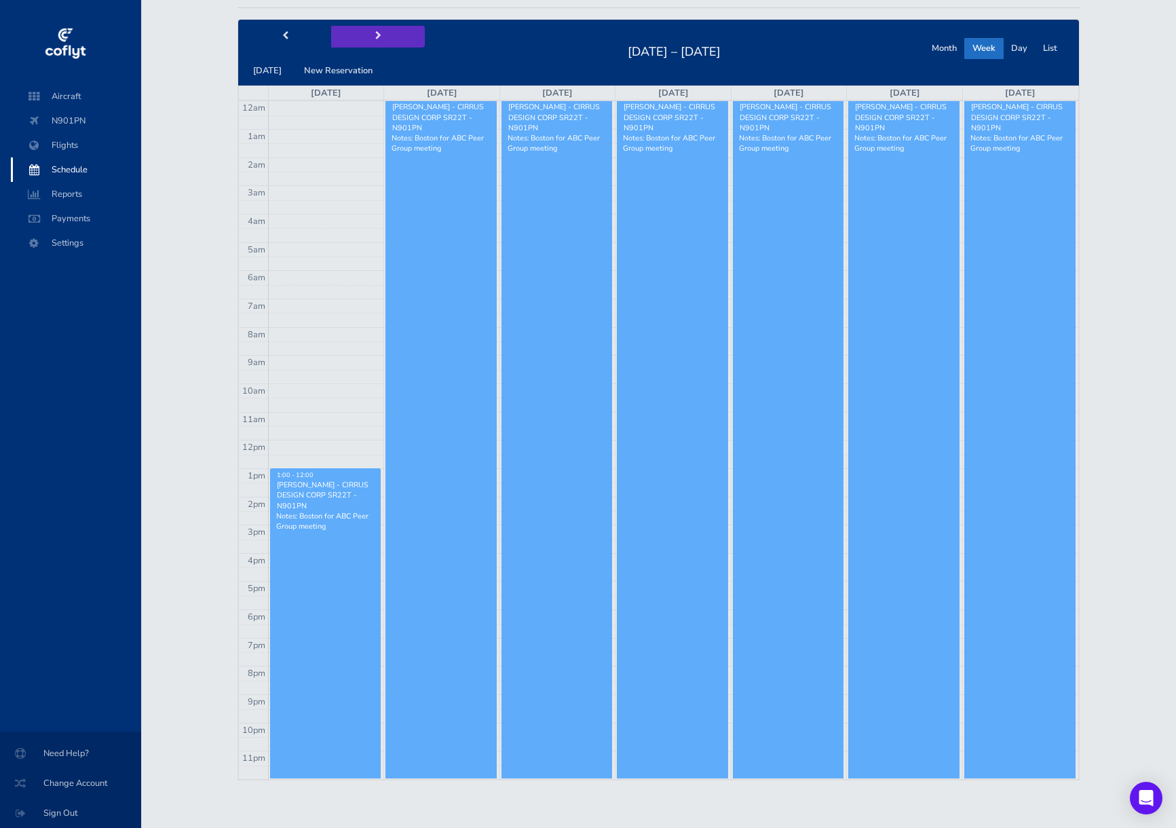
click at [370, 41] on button "next" at bounding box center [378, 36] width 94 height 21
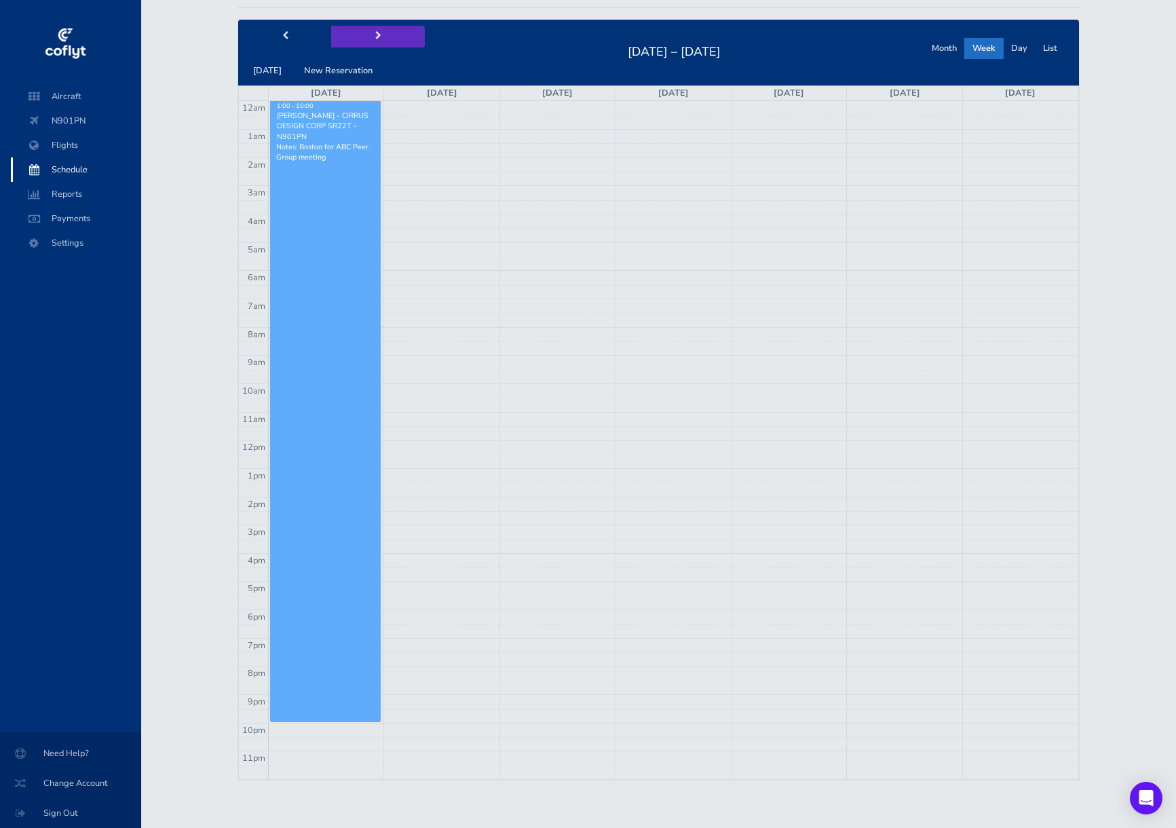
click at [370, 41] on button "next" at bounding box center [378, 36] width 94 height 21
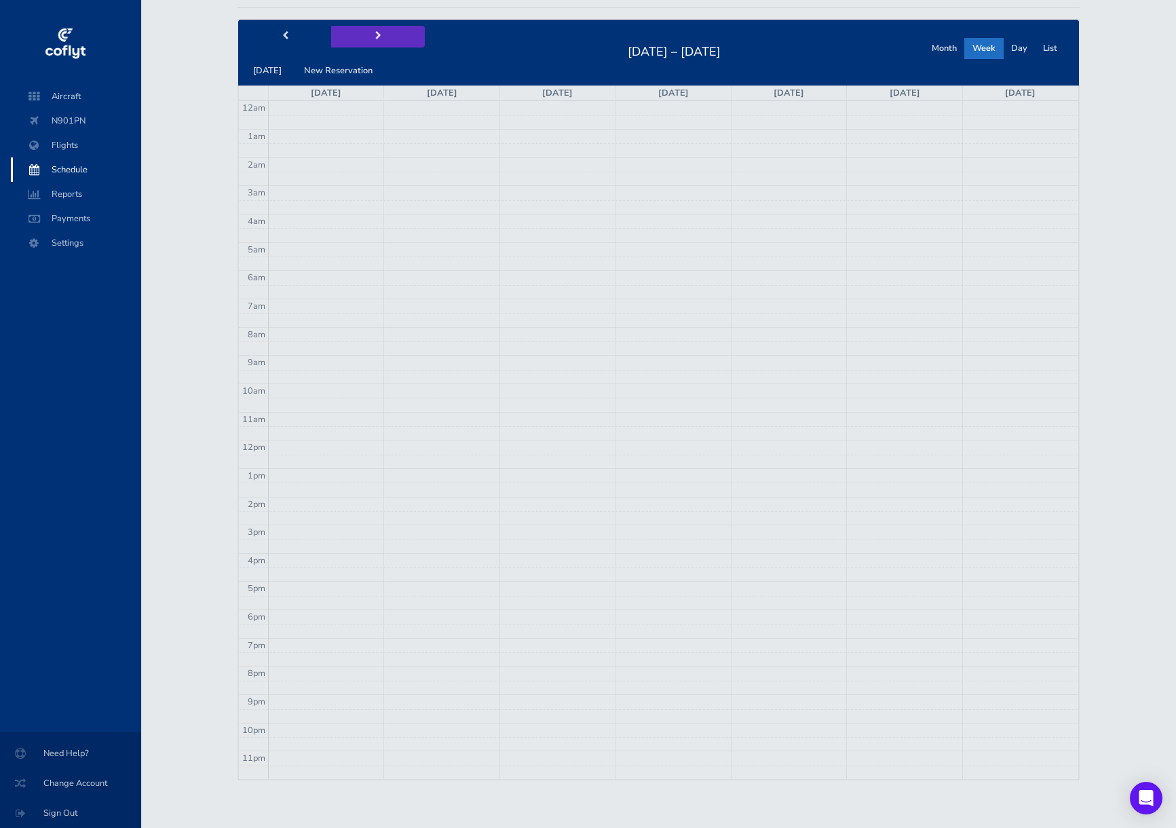
click at [370, 41] on button "next" at bounding box center [378, 36] width 94 height 21
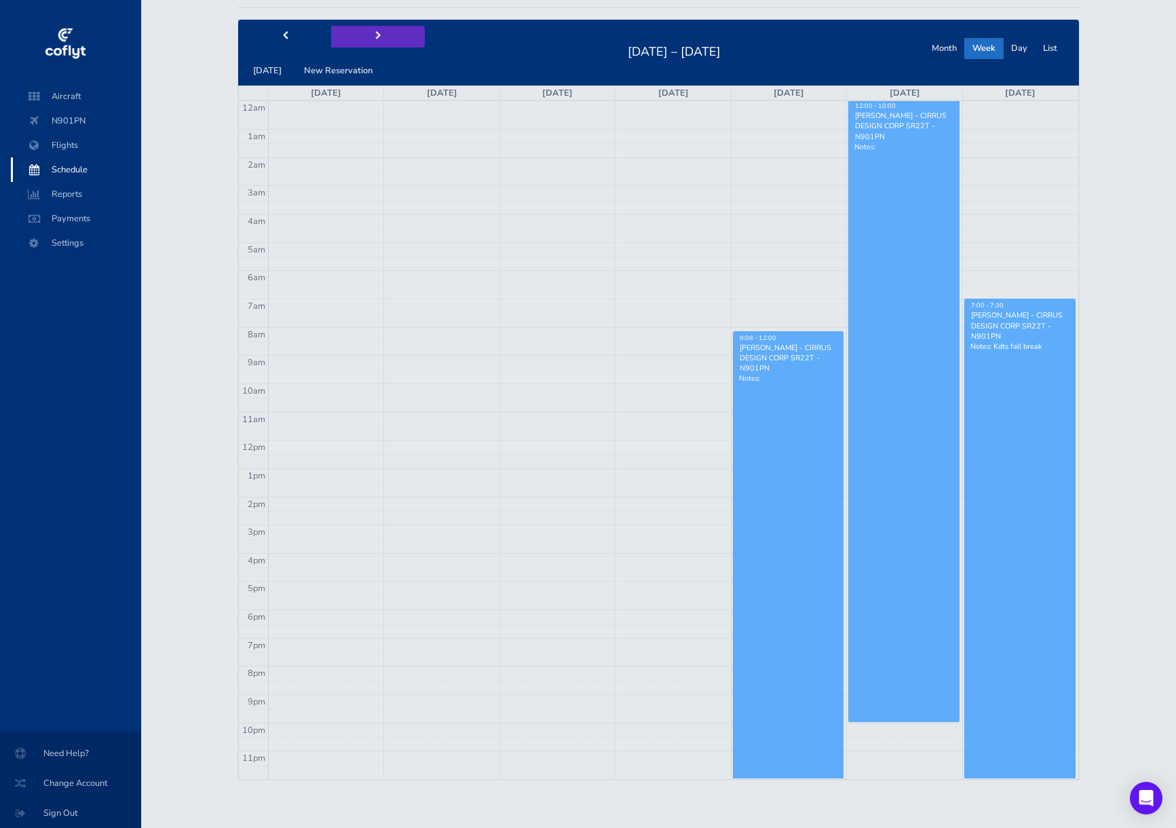
click at [370, 41] on button "next" at bounding box center [378, 36] width 94 height 21
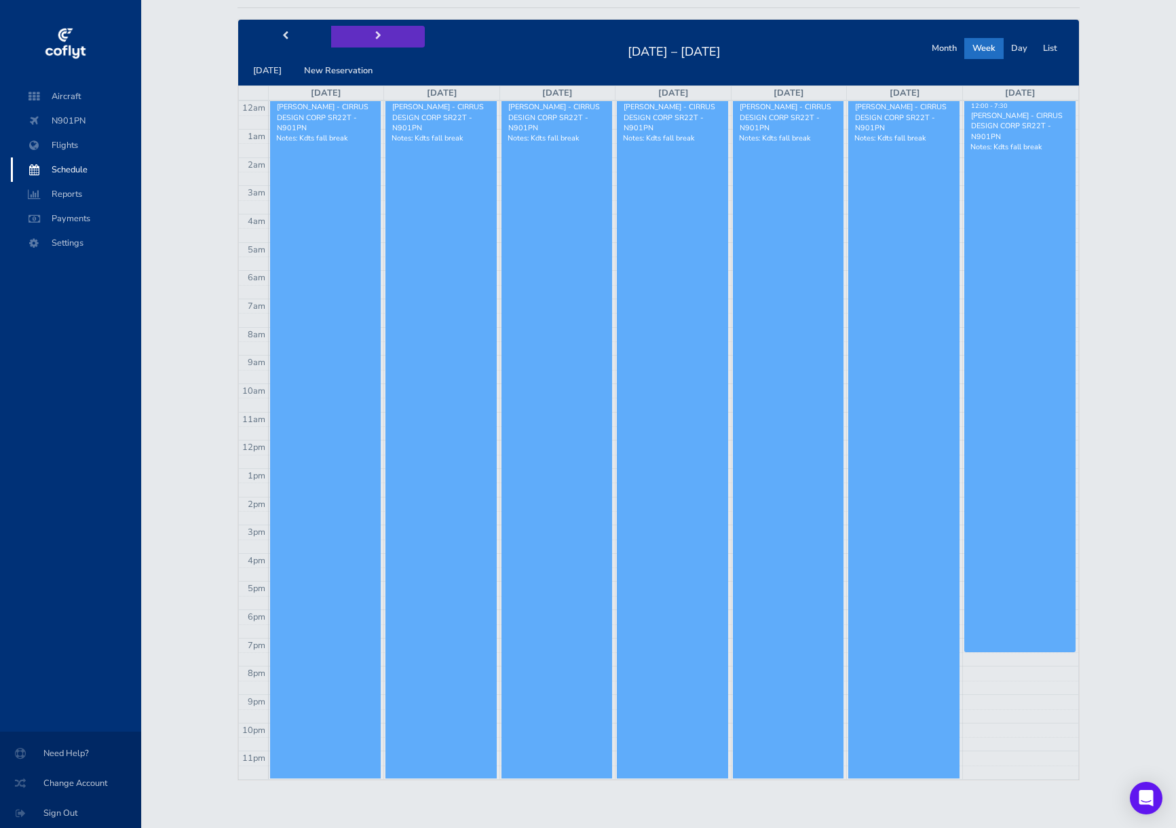
click at [370, 41] on button "next" at bounding box center [378, 36] width 94 height 21
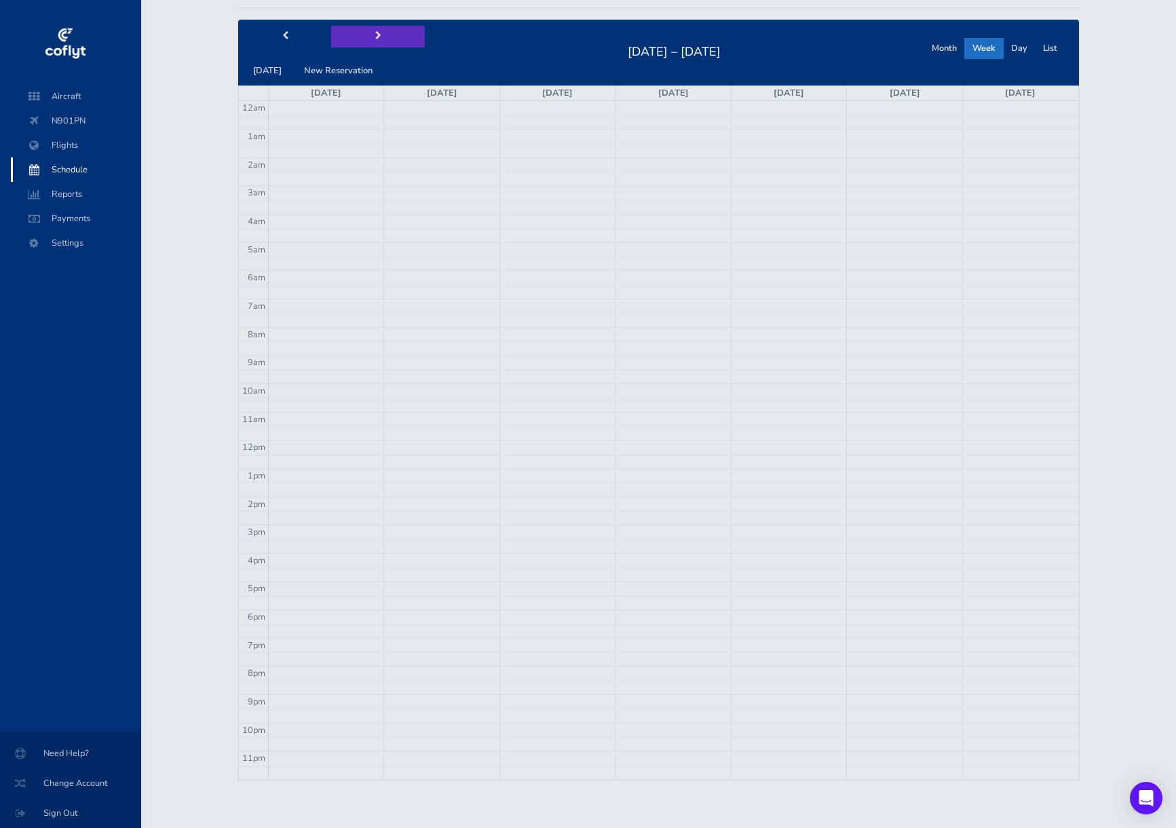
click at [370, 41] on button "next" at bounding box center [378, 36] width 94 height 21
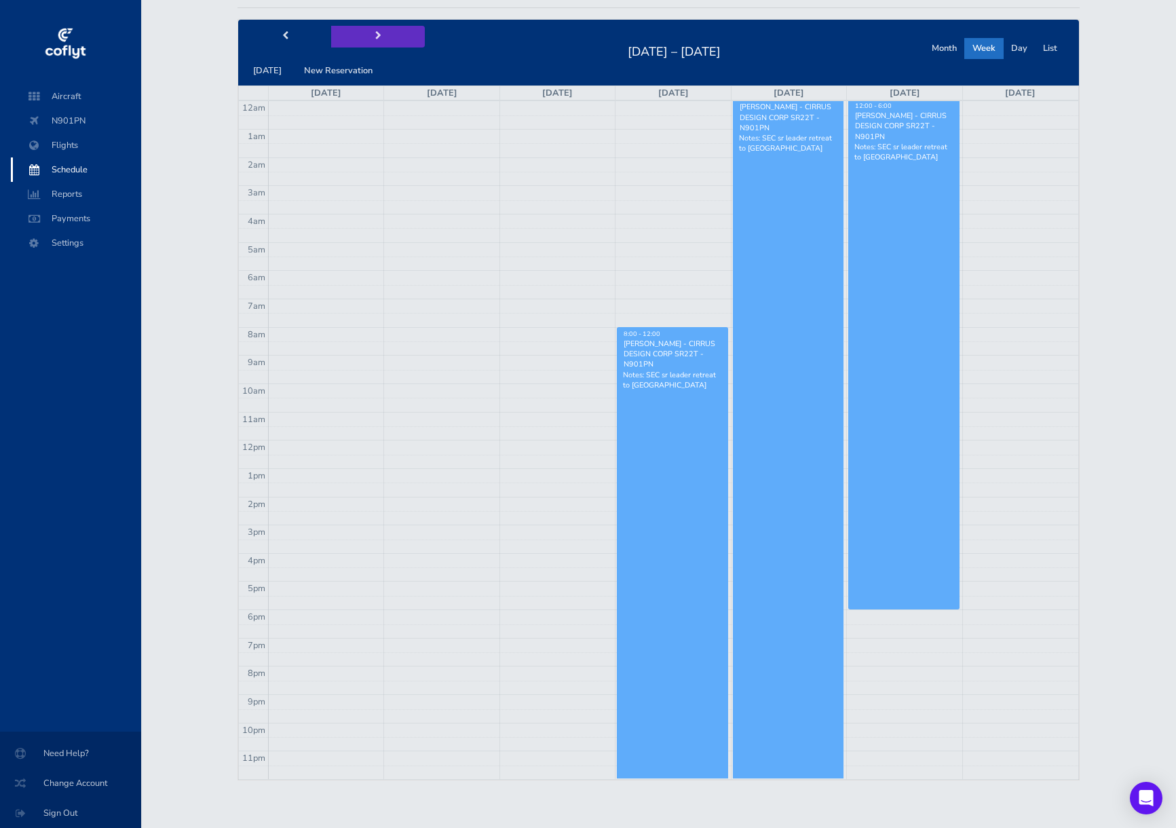
click at [370, 41] on button "next" at bounding box center [378, 36] width 94 height 21
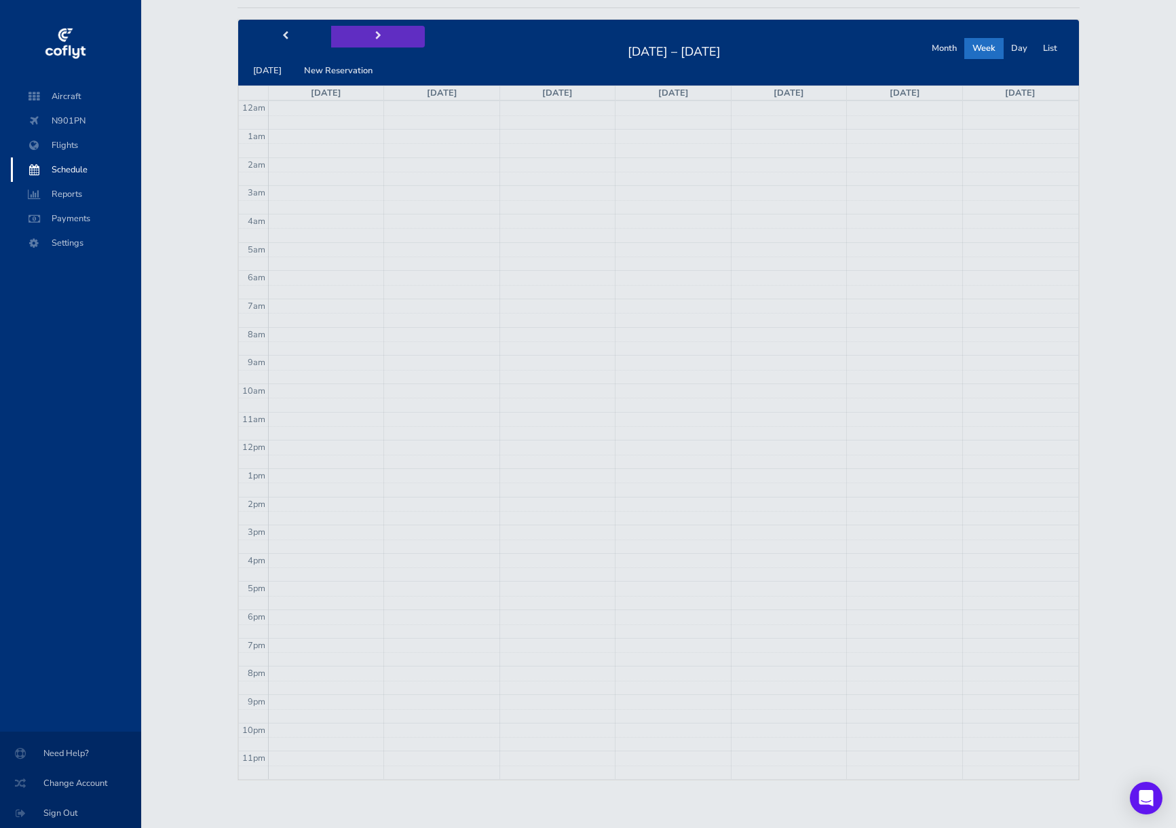
click at [370, 41] on button "next" at bounding box center [378, 36] width 94 height 21
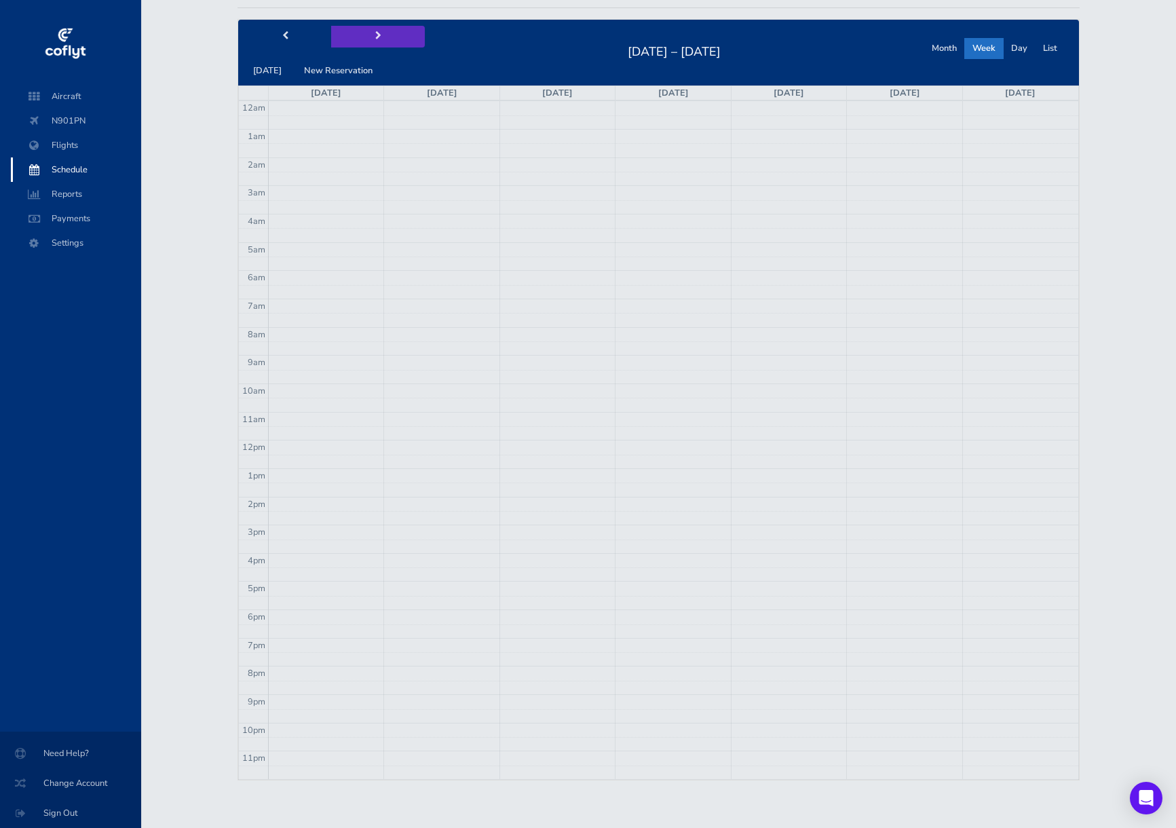
click at [370, 41] on button "next" at bounding box center [378, 36] width 94 height 21
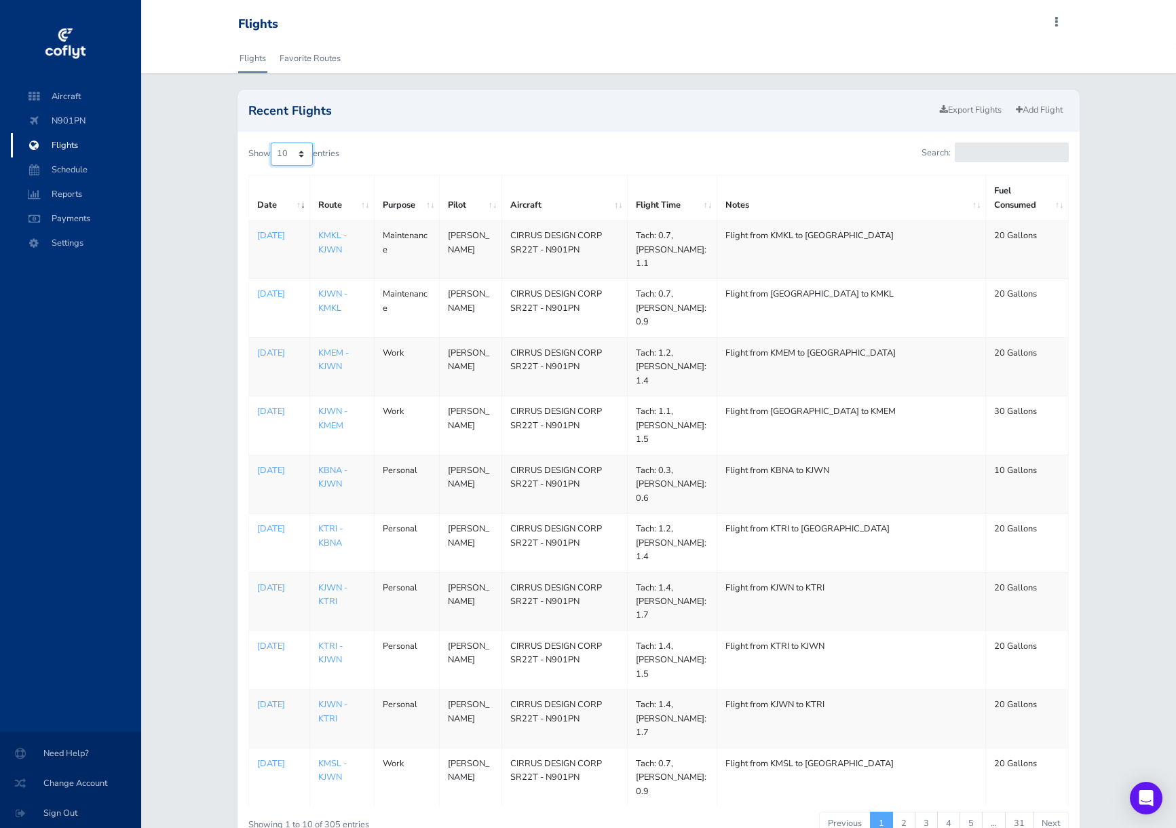
click at [305, 148] on select "10 25 50 100" at bounding box center [292, 153] width 42 height 23
select select "50"
click at [273, 142] on select "10 25 50 100" at bounding box center [292, 153] width 42 height 23
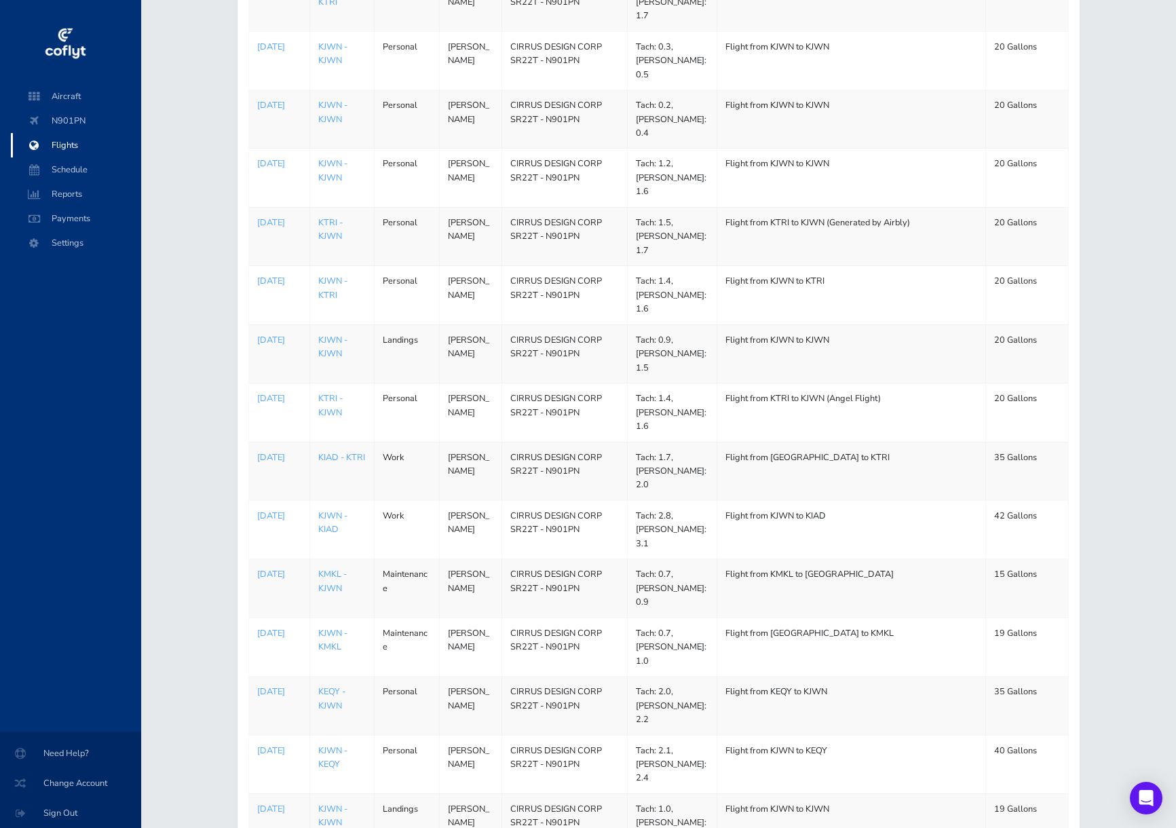
scroll to position [1968, 0]
